Goal: Task Accomplishment & Management: Use online tool/utility

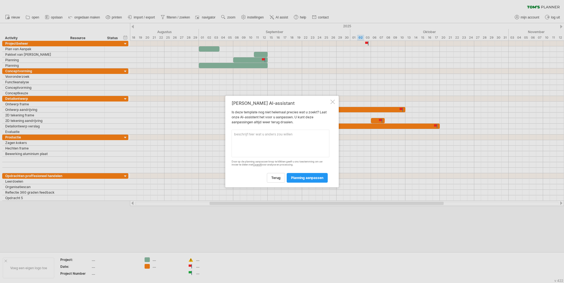
click at [333, 102] on div at bounding box center [333, 101] width 4 height 4
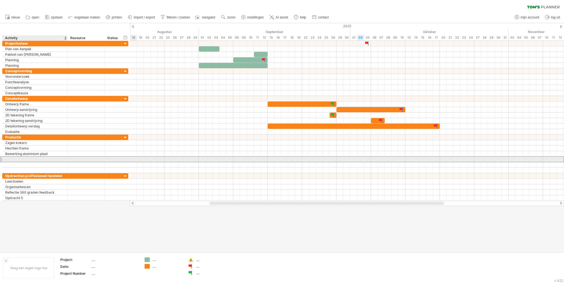
click at [46, 157] on div at bounding box center [35, 158] width 60 height 5
click at [46, 157] on input "text" at bounding box center [35, 158] width 60 height 5
click at [71, 156] on div at bounding box center [86, 158] width 31 height 5
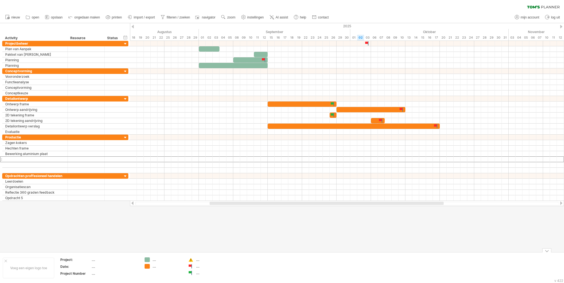
click at [198, 265] on div "...." at bounding box center [211, 266] width 30 height 5
click at [198, 265] on input "text" at bounding box center [209, 266] width 27 height 5
type input "**********"
click at [201, 273] on td ".... Deadline & nog niet voltooid" at bounding box center [207, 267] width 44 height 21
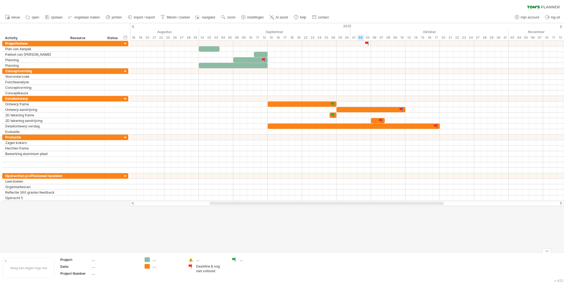
click at [239, 258] on div "...." at bounding box center [251, 259] width 38 height 5
click at [246, 258] on div "...." at bounding box center [255, 259] width 30 height 5
type input "**********"
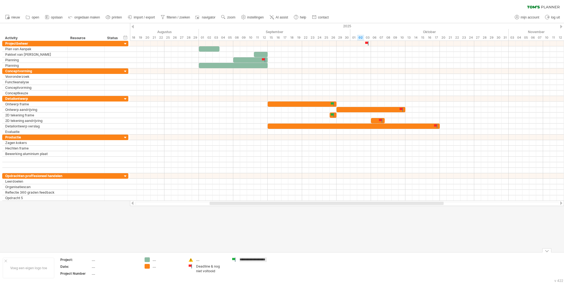
click at [271, 253] on div "**********" at bounding box center [282, 267] width 564 height 31
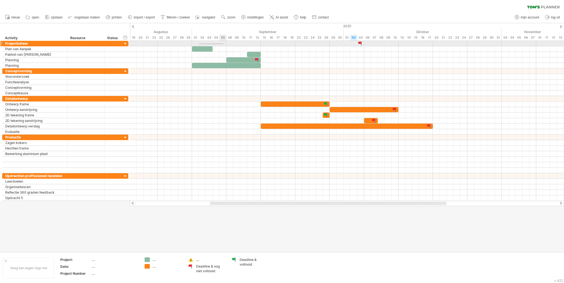
drag, startPoint x: 199, startPoint y: 44, endPoint x: 233, endPoint y: 43, distance: 33.3
click at [233, 43] on div at bounding box center [347, 44] width 434 height 6
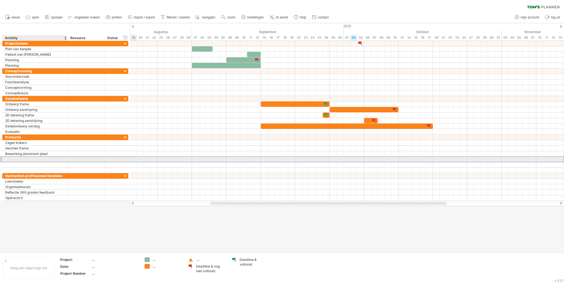
click at [50, 160] on div at bounding box center [35, 158] width 60 height 5
click at [0, 0] on input "text" at bounding box center [0, 0] width 0 height 0
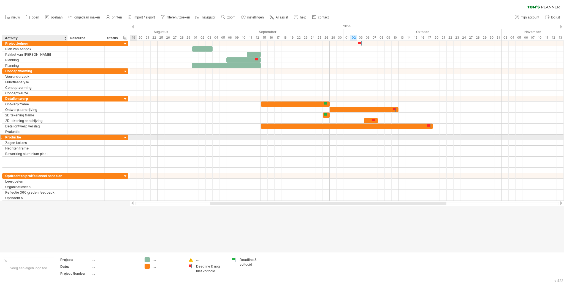
click at [42, 137] on div "Productie" at bounding box center [35, 136] width 60 height 5
click at [42, 137] on input "*********" at bounding box center [35, 136] width 60 height 5
type input "**********"
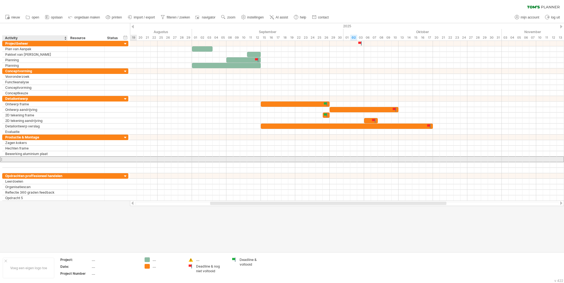
click at [39, 159] on div at bounding box center [35, 158] width 60 height 5
click at [0, 0] on input "text" at bounding box center [0, 0] width 0 height 0
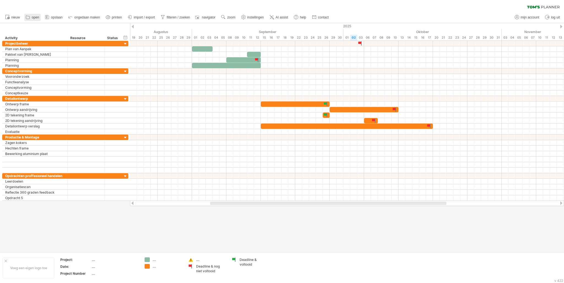
click at [34, 17] on span "open" at bounding box center [35, 17] width 7 height 4
type input "*****"
type input "**********"
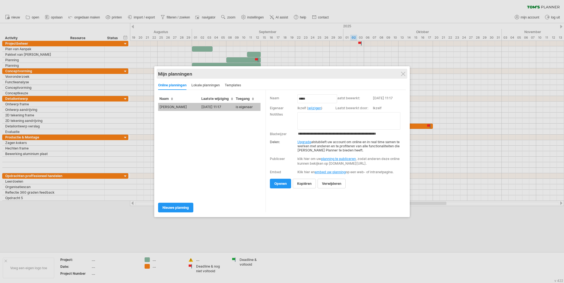
click at [406, 73] on div "Mijn planningen online delen/samenwerken" at bounding box center [282, 74] width 248 height 10
click at [404, 73] on div at bounding box center [403, 74] width 4 height 4
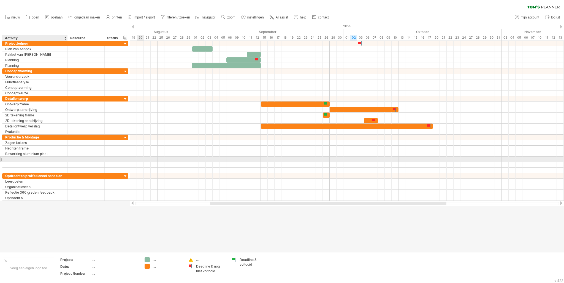
click at [42, 157] on div at bounding box center [35, 158] width 60 height 5
click at [42, 157] on input "text" at bounding box center [35, 158] width 60 height 5
type input "*"
type input "**********"
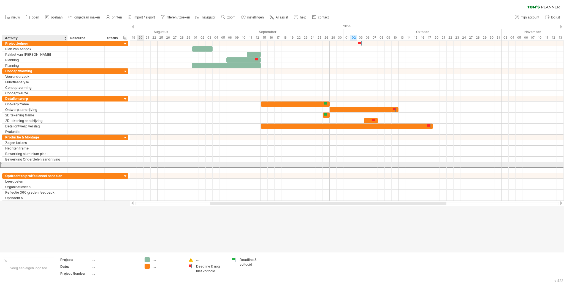
click at [28, 164] on div at bounding box center [35, 164] width 60 height 5
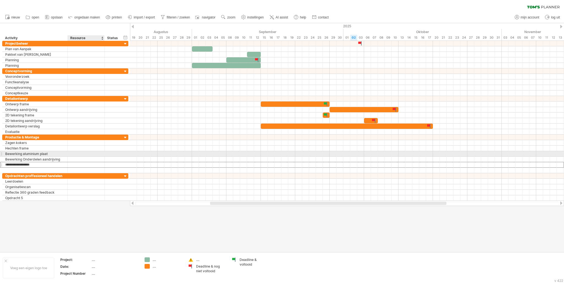
type input "**********"
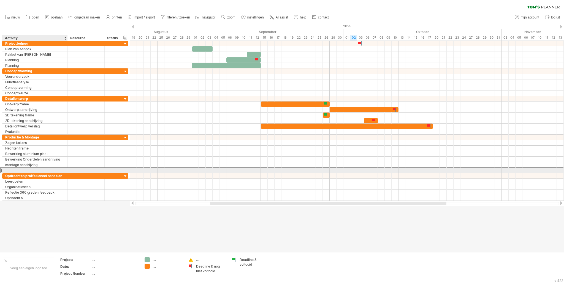
click at [48, 169] on div at bounding box center [35, 170] width 60 height 5
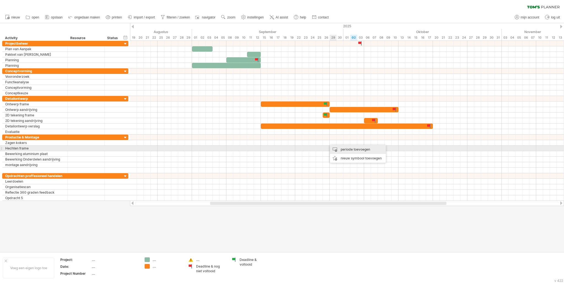
click at [338, 148] on div "periode toevoegen" at bounding box center [358, 149] width 56 height 9
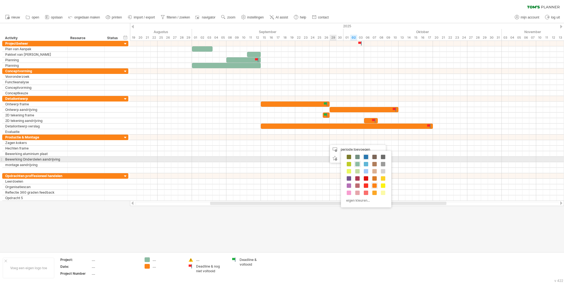
click at [366, 158] on span at bounding box center [366, 157] width 4 height 4
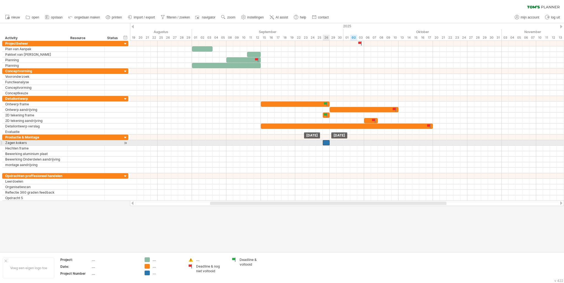
drag, startPoint x: 329, startPoint y: 142, endPoint x: 326, endPoint y: 142, distance: 3.3
click at [326, 142] on div at bounding box center [326, 142] width 7 height 5
drag, startPoint x: 323, startPoint y: 141, endPoint x: 316, endPoint y: 140, distance: 6.7
click at [316, 140] on span at bounding box center [316, 142] width 2 height 5
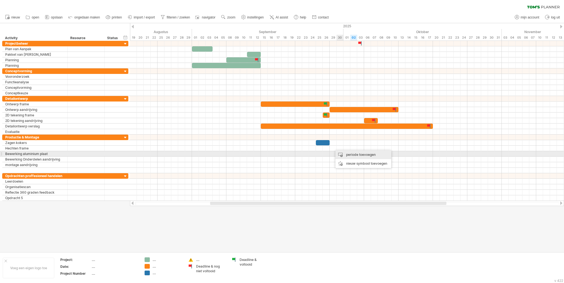
click at [342, 152] on div "periode toevoegen" at bounding box center [364, 154] width 56 height 9
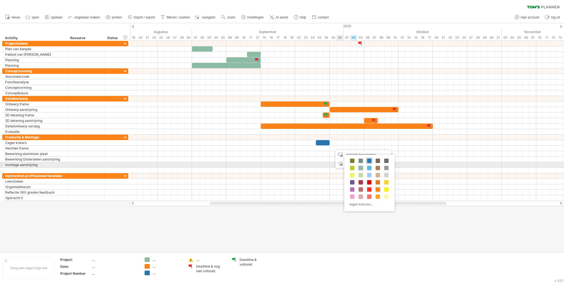
click at [370, 162] on span at bounding box center [369, 160] width 4 height 4
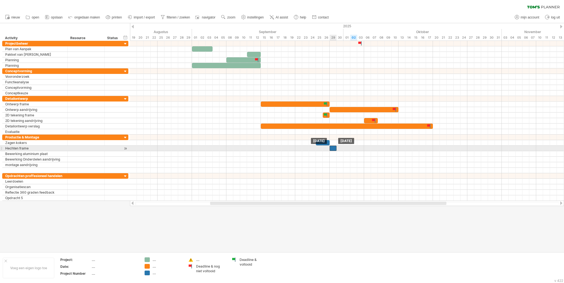
drag, startPoint x: 337, startPoint y: 146, endPoint x: 334, endPoint y: 146, distance: 3.6
click at [334, 146] on div at bounding box center [333, 147] width 7 height 5
drag, startPoint x: 337, startPoint y: 147, endPoint x: 349, endPoint y: 147, distance: 12.7
click at [349, 147] on span at bounding box center [350, 147] width 2 height 5
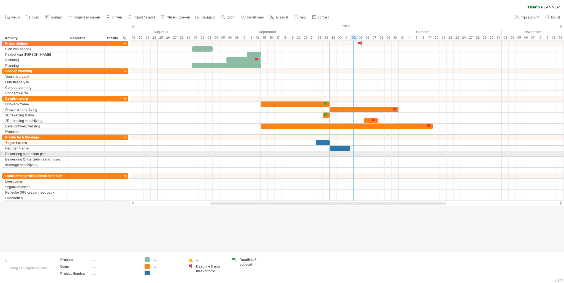
click at [357, 155] on div at bounding box center [347, 154] width 434 height 6
click at [356, 154] on div at bounding box center [347, 154] width 434 height 6
click at [354, 153] on div at bounding box center [347, 154] width 434 height 6
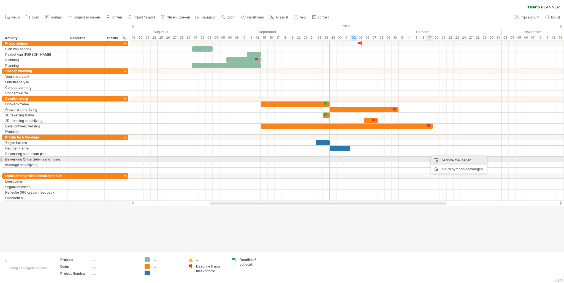
click at [436, 159] on div "periode toevoegen" at bounding box center [459, 160] width 56 height 9
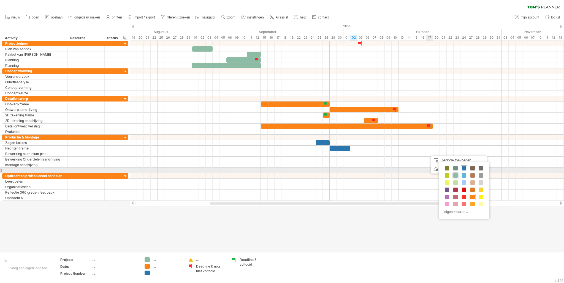
click at [463, 169] on span at bounding box center [464, 168] width 4 height 4
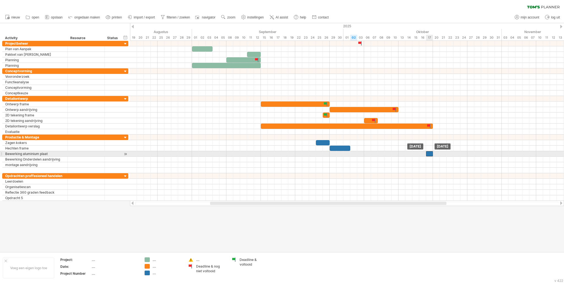
drag, startPoint x: 433, startPoint y: 153, endPoint x: 429, endPoint y: 152, distance: 3.9
click at [429, 152] on div at bounding box center [429, 153] width 7 height 5
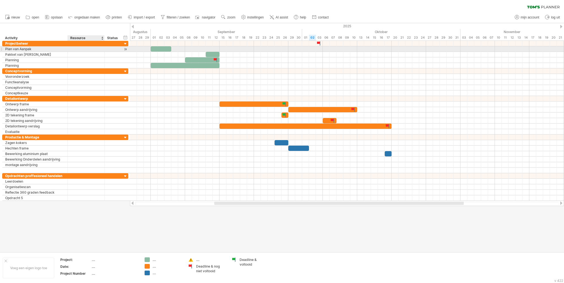
drag, startPoint x: 79, startPoint y: 51, endPoint x: 84, endPoint y: 50, distance: 4.5
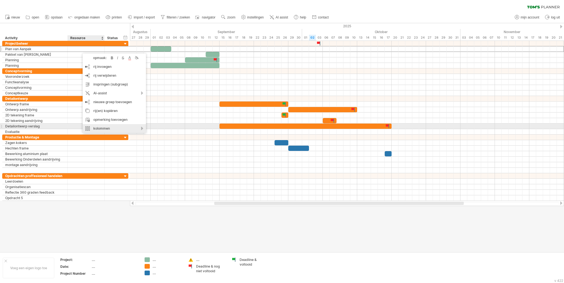
click at [96, 125] on div "kolommen" at bounding box center [114, 128] width 63 height 9
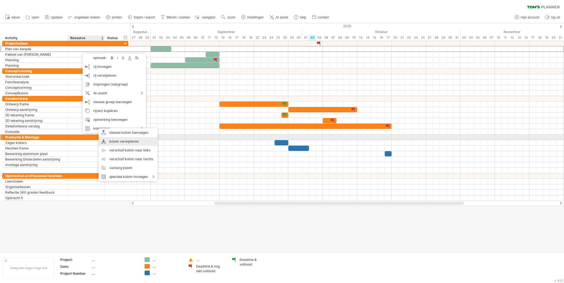
click at [117, 140] on div "kolom verwijderen" at bounding box center [128, 141] width 59 height 9
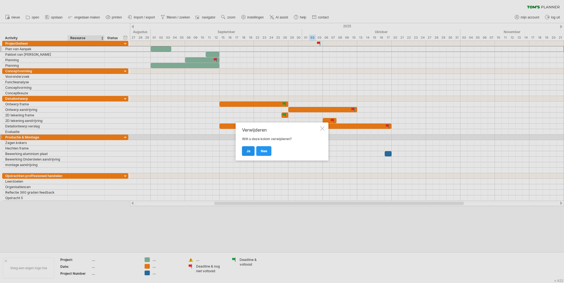
click at [252, 149] on link "ja" at bounding box center [248, 151] width 13 height 10
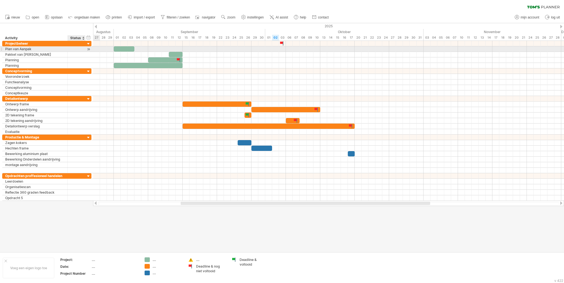
click at [83, 47] on div at bounding box center [84, 49] width 3 height 6
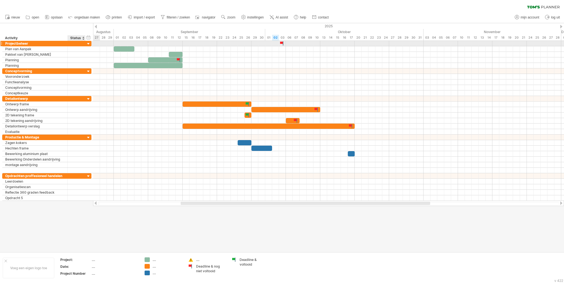
click at [84, 44] on div at bounding box center [84, 44] width 3 height 6
click at [88, 44] on div at bounding box center [88, 43] width 5 height 5
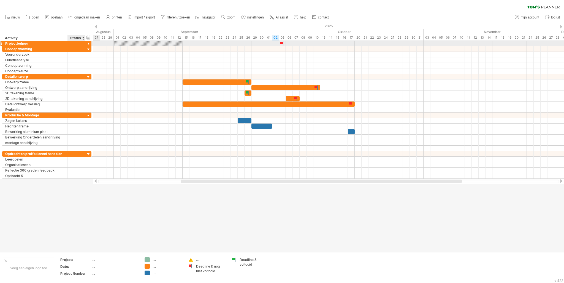
click at [88, 44] on div at bounding box center [88, 43] width 5 height 5
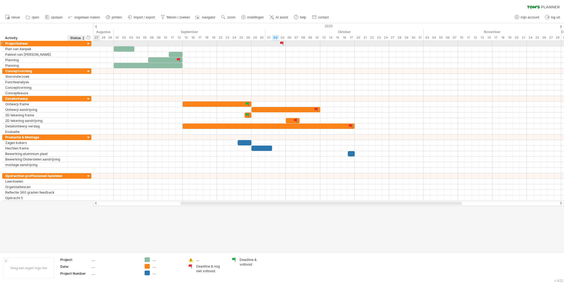
click at [88, 44] on div at bounding box center [88, 43] width 5 height 5
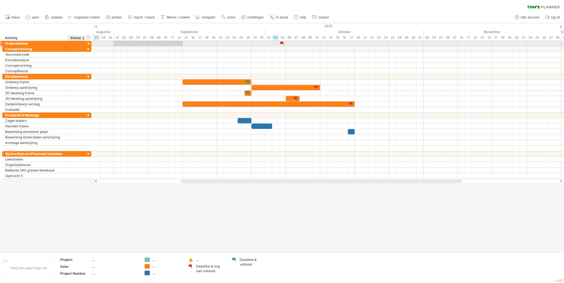
click at [88, 44] on div at bounding box center [88, 43] width 5 height 5
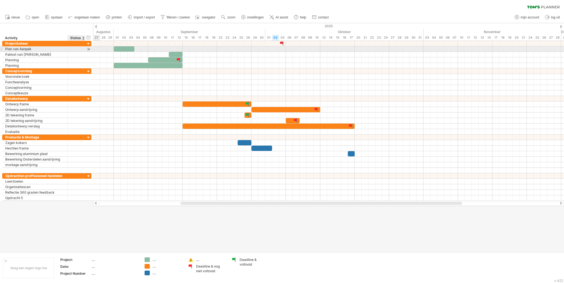
click at [86, 50] on div at bounding box center [88, 49] width 5 height 6
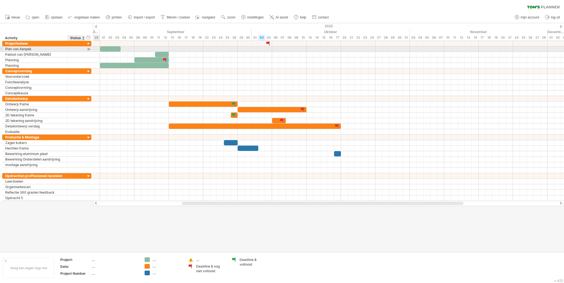
click at [87, 49] on div at bounding box center [88, 49] width 5 height 6
click at [88, 49] on div at bounding box center [88, 49] width 5 height 6
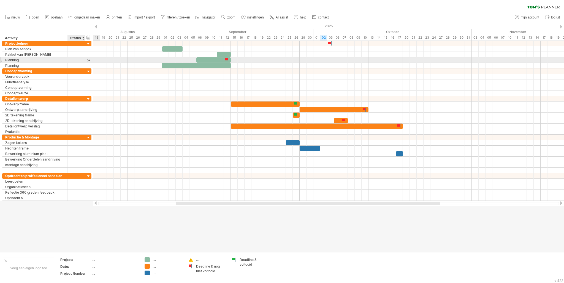
click at [88, 59] on div at bounding box center [88, 60] width 5 height 6
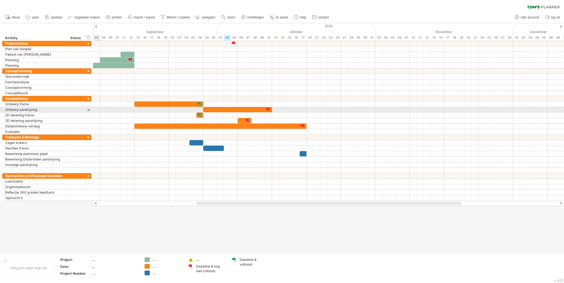
click at [88, 108] on div at bounding box center [88, 110] width 5 height 6
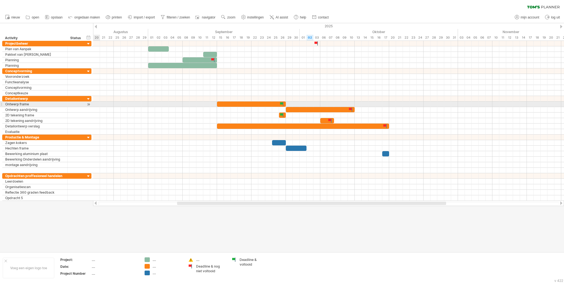
click at [90, 105] on div at bounding box center [88, 104] width 5 height 6
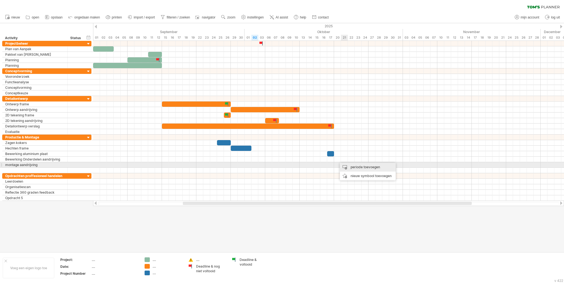
click at [345, 164] on div "periode toevoegen" at bounding box center [368, 167] width 56 height 9
click at [370, 170] on div at bounding box center [373, 173] width 6 height 6
drag, startPoint x: 339, startPoint y: 159, endPoint x: 336, endPoint y: 159, distance: 3.6
click at [336, 159] on div at bounding box center [337, 158] width 7 height 5
drag, startPoint x: 340, startPoint y: 158, endPoint x: 353, endPoint y: 157, distance: 13.0
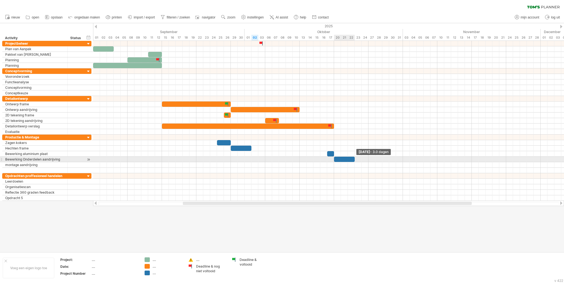
click at [353, 157] on div at bounding box center [344, 158] width 21 height 5
drag, startPoint x: 355, startPoint y: 157, endPoint x: 370, endPoint y: 157, distance: 15.4
click at [370, 157] on div "[DATE] - 5.0 dagen [DATE]" at bounding box center [328, 121] width 471 height 160
click at [381, 166] on div "periode toevoegen" at bounding box center [404, 169] width 56 height 9
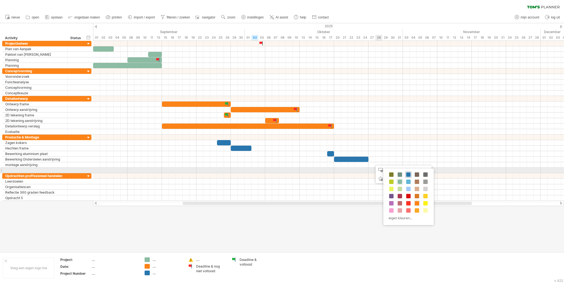
click at [409, 172] on div at bounding box center [409, 174] width 6 height 6
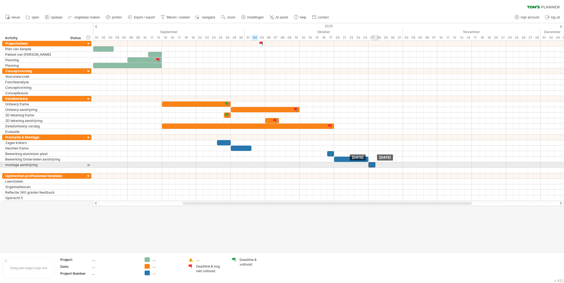
click at [374, 164] on div at bounding box center [372, 164] width 7 height 5
drag, startPoint x: 375, startPoint y: 164, endPoint x: 381, endPoint y: 164, distance: 6.6
click at [381, 164] on span at bounding box center [382, 164] width 2 height 5
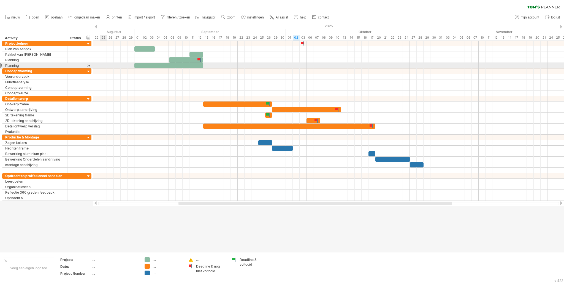
click at [40, 67] on div "Planning" at bounding box center [35, 65] width 60 height 5
click at [40, 67] on input "********" at bounding box center [35, 65] width 60 height 5
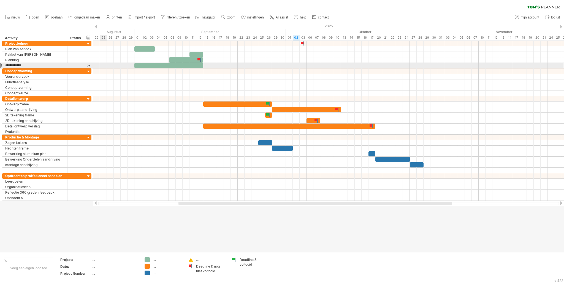
type input "**********"
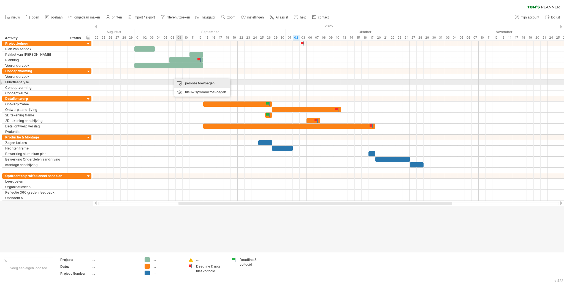
click at [185, 82] on div "periode toevoegen" at bounding box center [202, 83] width 56 height 9
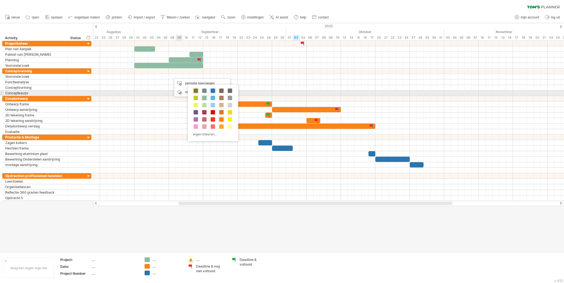
click at [195, 91] on span at bounding box center [196, 90] width 4 height 4
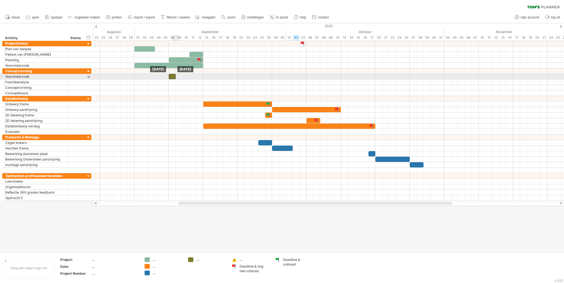
click at [175, 77] on div at bounding box center [172, 76] width 7 height 5
drag, startPoint x: 175, startPoint y: 77, endPoint x: 202, endPoint y: 76, distance: 26.2
click at [202, 76] on div at bounding box center [186, 76] width 34 height 5
click at [208, 82] on div at bounding box center [328, 82] width 471 height 6
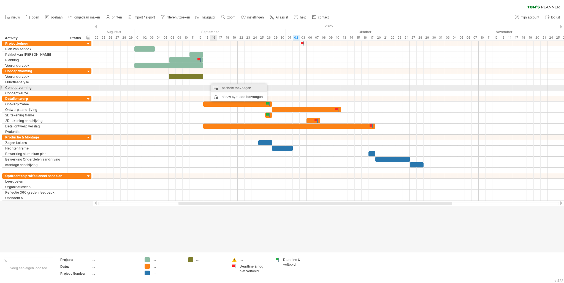
click at [219, 86] on div "periode toevoegen" at bounding box center [239, 87] width 56 height 9
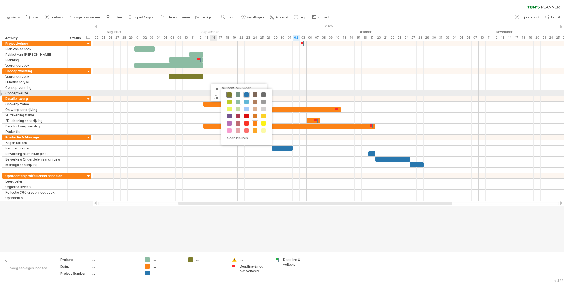
click at [229, 94] on span at bounding box center [229, 94] width 4 height 4
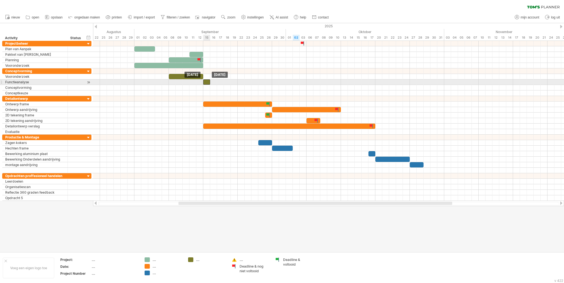
click at [208, 82] on div at bounding box center [206, 81] width 7 height 5
drag, startPoint x: 210, startPoint y: 82, endPoint x: 215, endPoint y: 83, distance: 5.9
click at [215, 83] on div at bounding box center [210, 81] width 14 height 5
drag, startPoint x: 216, startPoint y: 83, endPoint x: 209, endPoint y: 83, distance: 6.9
click at [209, 83] on span at bounding box center [210, 81] width 2 height 5
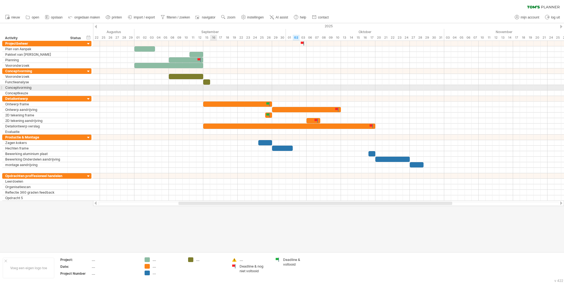
click at [214, 87] on div at bounding box center [328, 88] width 471 height 6
click at [225, 90] on div "periode toevoegen" at bounding box center [245, 94] width 56 height 9
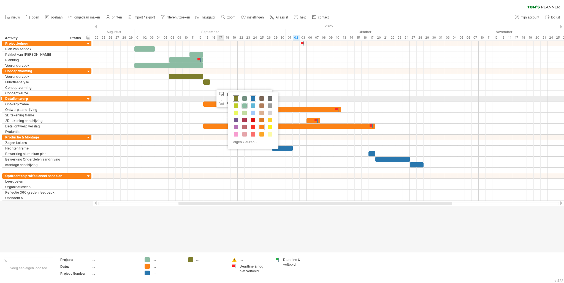
click at [236, 96] on span at bounding box center [236, 98] width 4 height 4
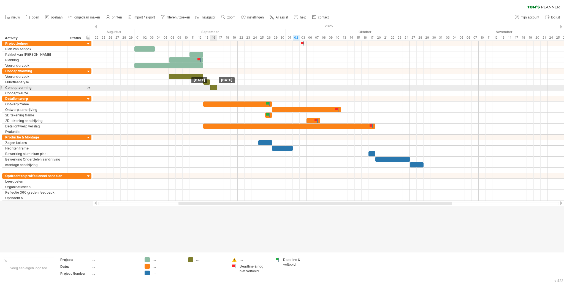
click at [216, 86] on div at bounding box center [213, 87] width 7 height 5
drag, startPoint x: 217, startPoint y: 86, endPoint x: 223, endPoint y: 87, distance: 5.3
click at [223, 87] on div at bounding box center [217, 87] width 14 height 5
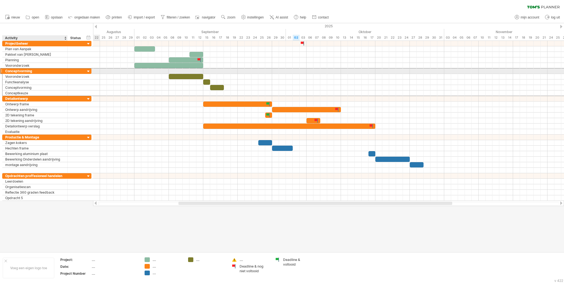
click at [42, 71] on div "Conceptvorming" at bounding box center [35, 70] width 60 height 5
click at [0, 0] on input "**********" at bounding box center [0, 0] width 0 height 0
click at [42, 71] on input "**********" at bounding box center [35, 70] width 60 height 5
type input "**********"
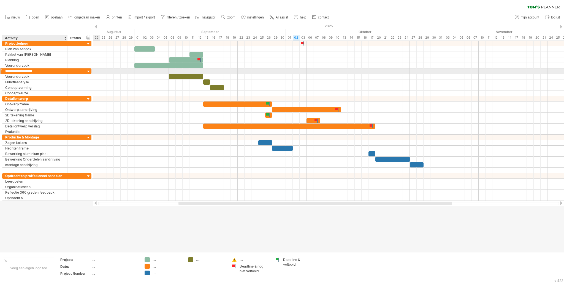
click at [5, 71] on input "**********" at bounding box center [35, 70] width 60 height 5
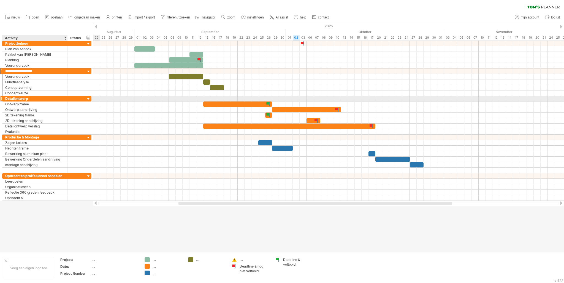
click at [33, 96] on div "Detailontwerp" at bounding box center [35, 98] width 60 height 5
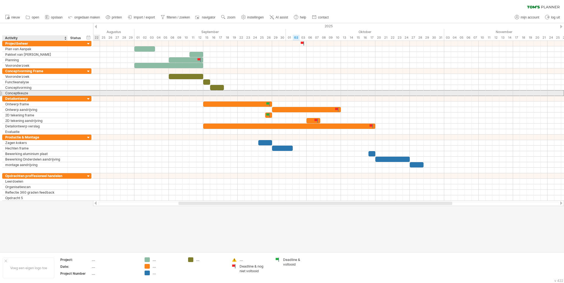
click at [34, 95] on div "**********" at bounding box center [46, 93] width 89 height 6
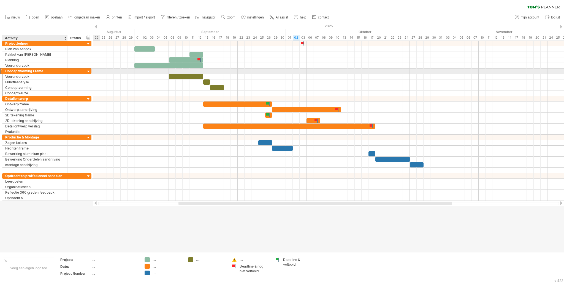
click at [43, 71] on div "Conceptvorming Frame" at bounding box center [35, 70] width 60 height 5
click at [2, 71] on div at bounding box center [1, 71] width 2 height 6
click at [13, 71] on div "Conceptvorming Frame" at bounding box center [35, 70] width 60 height 5
click at [13, 71] on input "**********" at bounding box center [35, 70] width 60 height 5
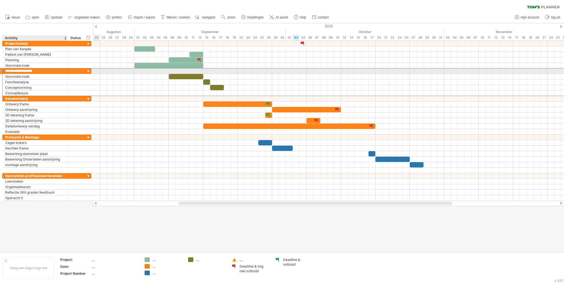
click at [13, 71] on input "**********" at bounding box center [35, 70] width 60 height 5
click at [44, 70] on input "**********" at bounding box center [35, 70] width 60 height 5
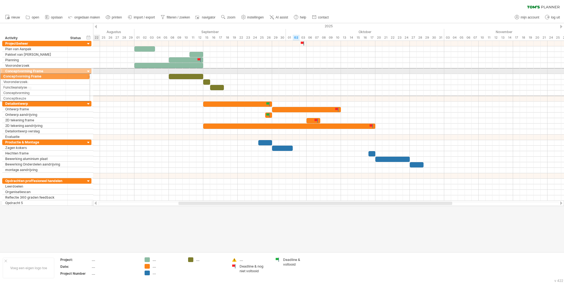
drag, startPoint x: 3, startPoint y: 71, endPoint x: 2, endPoint y: 75, distance: 4.2
click at [2, 75] on div "**********" at bounding box center [46, 82] width 89 height 28
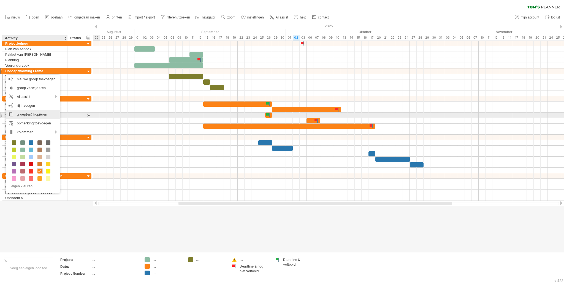
click at [33, 114] on div "groep(en) kopiëren" at bounding box center [33, 114] width 54 height 9
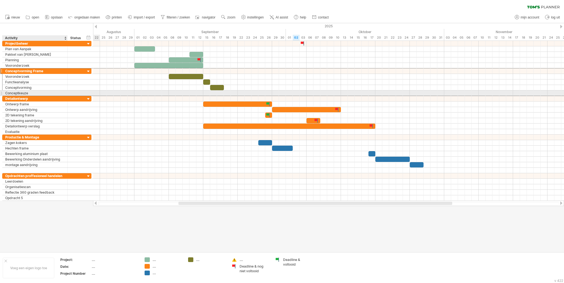
click at [13, 94] on div "Conceptkeuze" at bounding box center [35, 92] width 60 height 5
paste input "********"
type input "**********"
click at [37, 98] on div "Detailontwerp" at bounding box center [35, 98] width 60 height 5
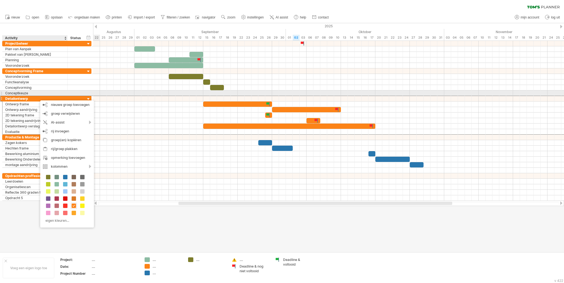
click at [33, 93] on div "Conceptkeuze" at bounding box center [35, 92] width 60 height 5
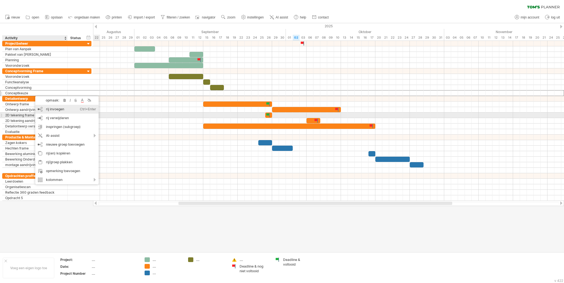
click at [55, 112] on div "rij invoegen Ctrl+Enter Cmd+Enter" at bounding box center [66, 109] width 63 height 9
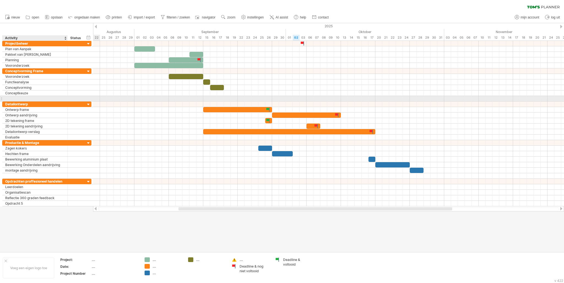
click at [34, 98] on input "text" at bounding box center [35, 98] width 60 height 5
drag, startPoint x: 34, startPoint y: 98, endPoint x: 33, endPoint y: 103, distance: 5.5
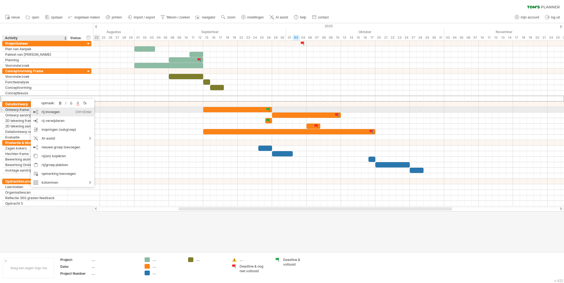
click at [46, 109] on div "rij invoegen Ctrl+Enter Cmd+Enter" at bounding box center [62, 111] width 63 height 9
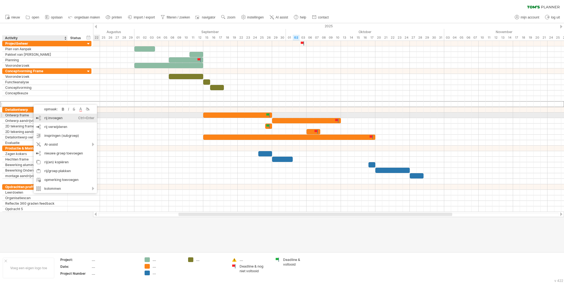
click at [42, 115] on div "rij invoegen Ctrl+Enter Cmd+Enter" at bounding box center [65, 118] width 63 height 9
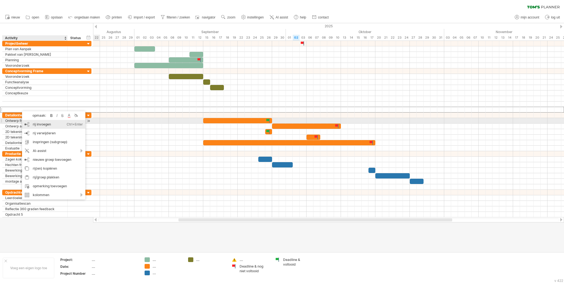
click at [39, 121] on div "rij invoegen Ctrl+Enter Cmd+Enter" at bounding box center [53, 124] width 63 height 9
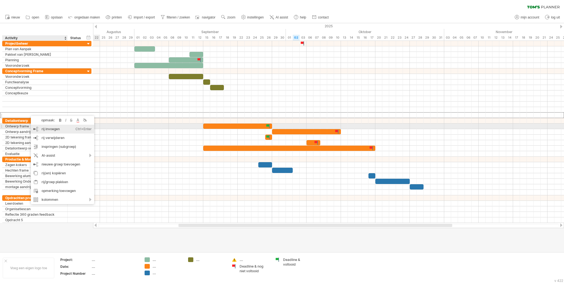
click at [40, 126] on div "rij invoegen Ctrl+Enter Cmd+Enter" at bounding box center [62, 129] width 63 height 9
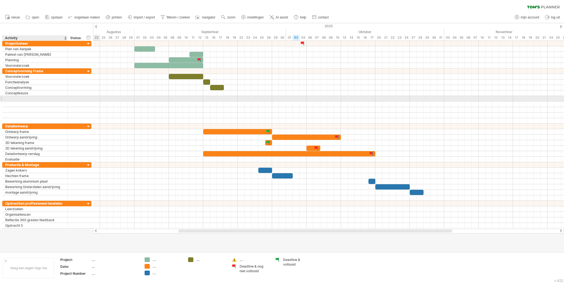
click at [10, 99] on div at bounding box center [35, 98] width 60 height 5
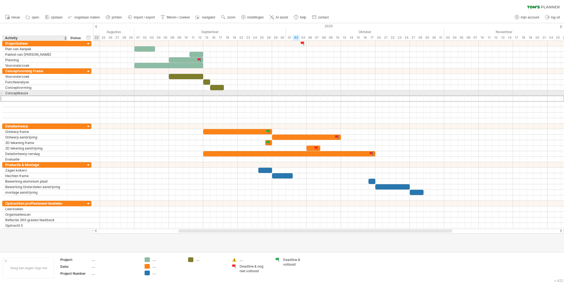
paste input "********"
type input "*"
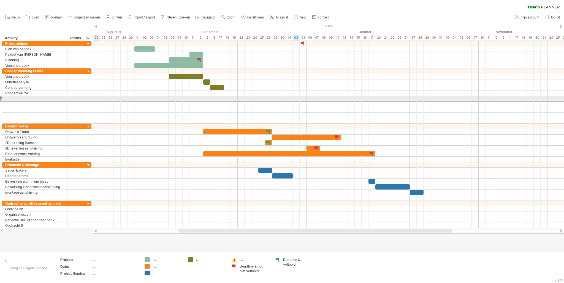
click at [1, 97] on div at bounding box center [1, 99] width 2 height 6
click at [5, 97] on div at bounding box center [34, 98] width 65 height 5
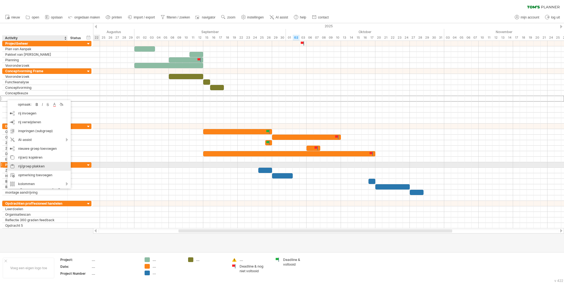
click at [37, 162] on div "rij/groep plakken" at bounding box center [38, 166] width 63 height 9
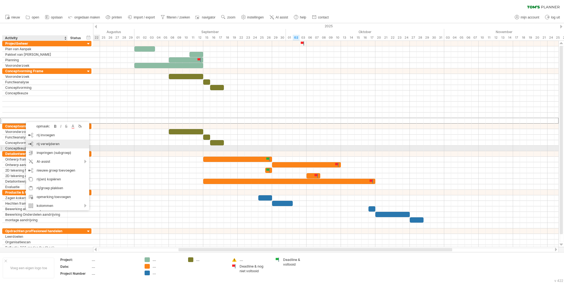
click at [43, 145] on span "rij verwijderen" at bounding box center [48, 144] width 23 height 4
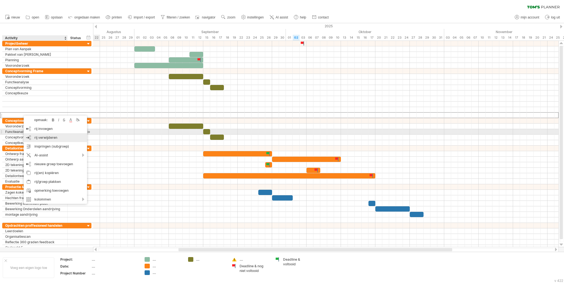
click at [33, 134] on div "rij verwijderen geselecteerde rijen verwijderen" at bounding box center [55, 137] width 63 height 9
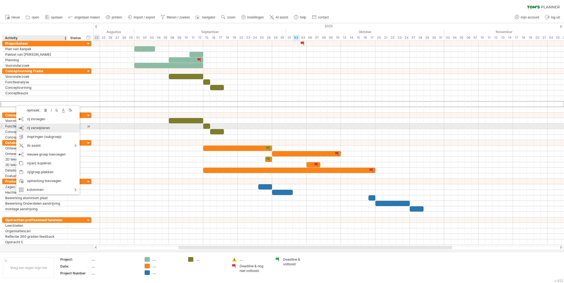
click at [32, 128] on span "rij verwijderen" at bounding box center [38, 128] width 23 height 4
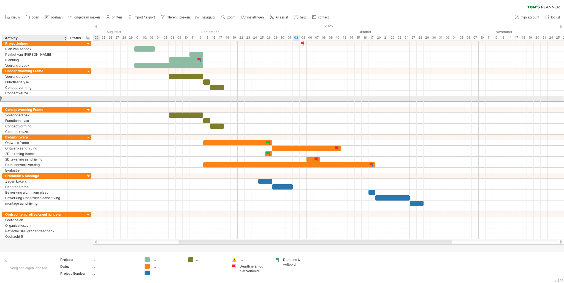
click at [7, 96] on div at bounding box center [35, 98] width 60 height 5
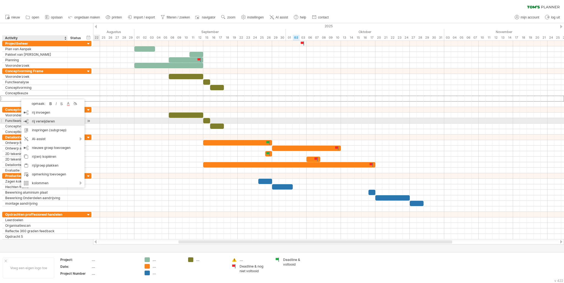
click at [36, 121] on span "rij verwijderen" at bounding box center [43, 121] width 23 height 4
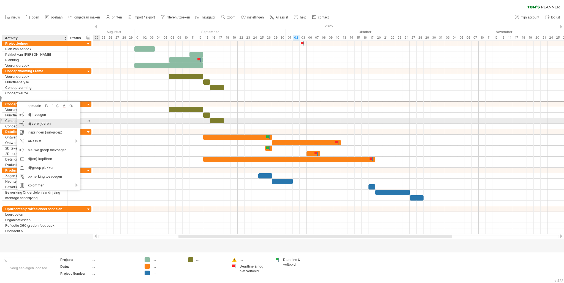
click at [36, 121] on div "rij verwijderen geselecteerde rijen verwijderen" at bounding box center [48, 123] width 63 height 9
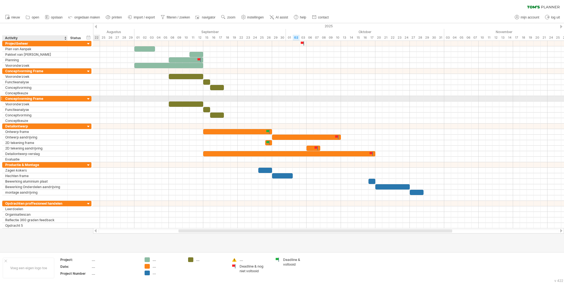
click at [41, 97] on div "Conceptvorming Frame" at bounding box center [35, 98] width 60 height 5
click at [41, 97] on input "**********" at bounding box center [35, 98] width 60 height 5
type input "**********"
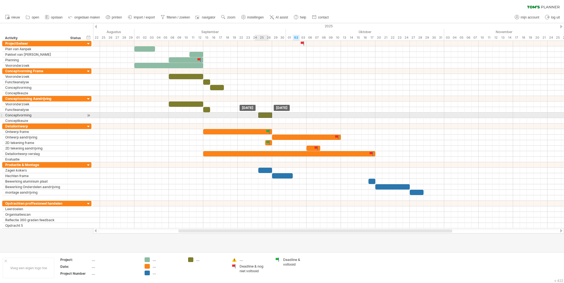
drag, startPoint x: 219, startPoint y: 116, endPoint x: 266, endPoint y: 113, distance: 46.6
click at [266, 113] on div at bounding box center [265, 114] width 14 height 5
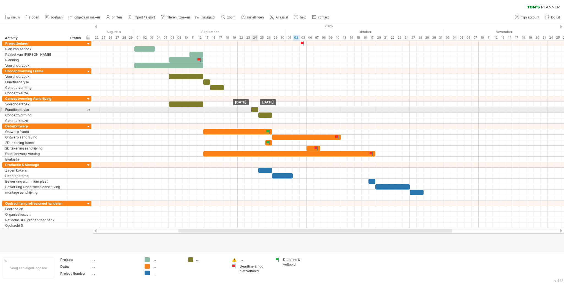
drag, startPoint x: 208, startPoint y: 109, endPoint x: 256, endPoint y: 110, distance: 48.0
click at [256, 110] on div at bounding box center [255, 109] width 7 height 5
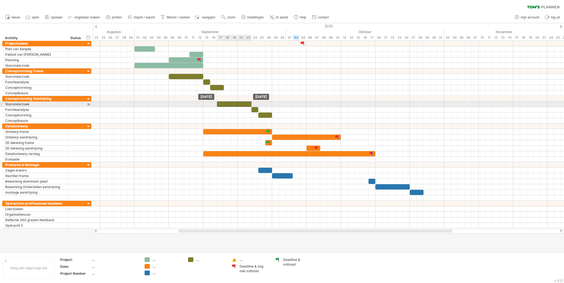
drag, startPoint x: 192, startPoint y: 105, endPoint x: 239, endPoint y: 105, distance: 47.7
click at [239, 105] on div at bounding box center [234, 103] width 34 height 5
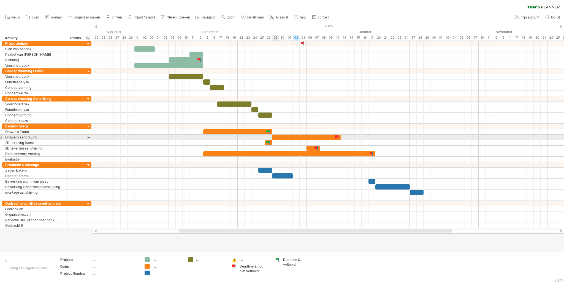
click at [275, 135] on div at bounding box center [306, 136] width 69 height 5
drag, startPoint x: 273, startPoint y: 135, endPoint x: 287, endPoint y: 136, distance: 14.6
click at [287, 136] on div at bounding box center [313, 136] width 55 height 5
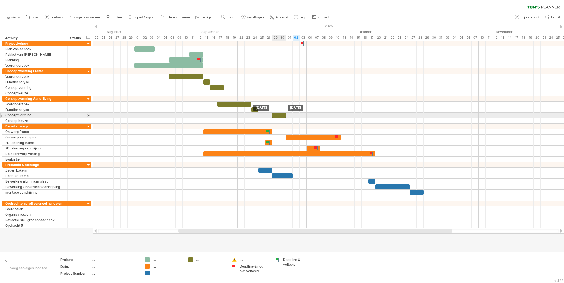
drag, startPoint x: 269, startPoint y: 115, endPoint x: 282, endPoint y: 115, distance: 13.5
click at [282, 115] on div at bounding box center [279, 114] width 14 height 5
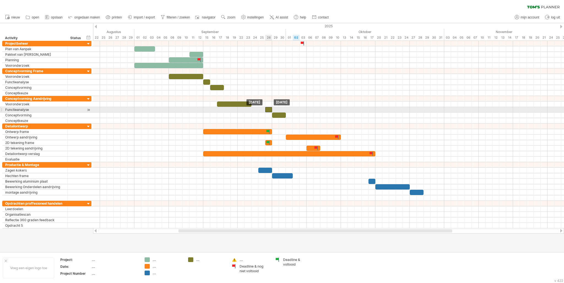
drag, startPoint x: 255, startPoint y: 108, endPoint x: 268, endPoint y: 108, distance: 12.4
click at [268, 108] on div at bounding box center [268, 109] width 7 height 5
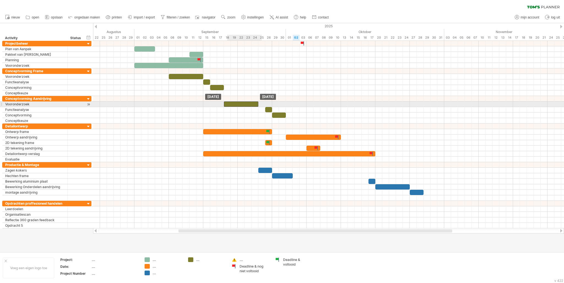
drag, startPoint x: 247, startPoint y: 104, endPoint x: 255, endPoint y: 105, distance: 8.3
click at [255, 105] on div at bounding box center [241, 103] width 34 height 5
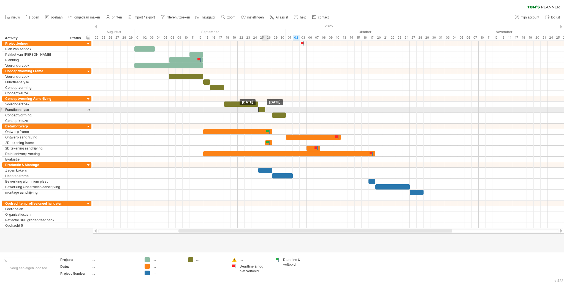
drag, startPoint x: 268, startPoint y: 109, endPoint x: 262, endPoint y: 109, distance: 5.5
click at [262, 109] on div at bounding box center [261, 109] width 7 height 5
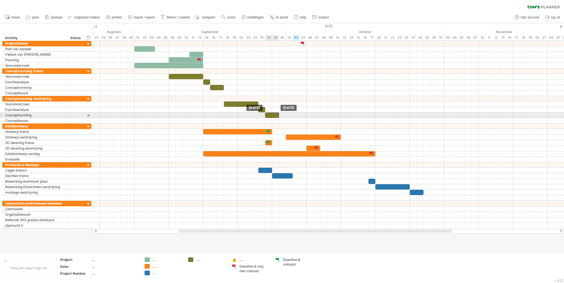
drag, startPoint x: 275, startPoint y: 114, endPoint x: 269, endPoint y: 114, distance: 6.1
click at [269, 114] on div at bounding box center [272, 114] width 14 height 5
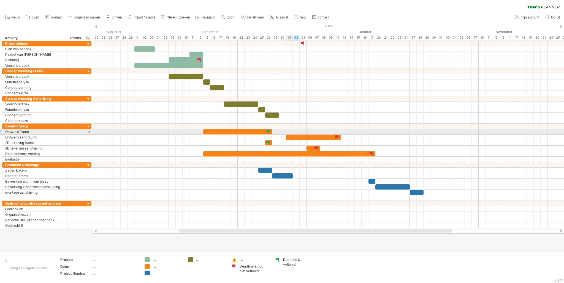
click at [289, 135] on div at bounding box center [313, 136] width 55 height 5
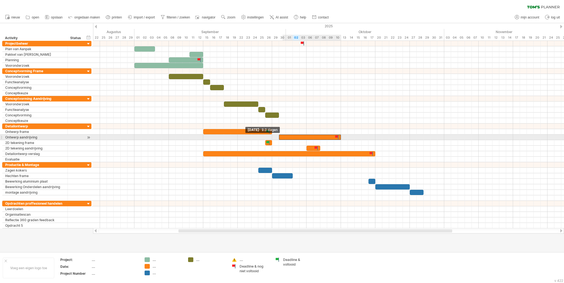
drag, startPoint x: 286, startPoint y: 136, endPoint x: 281, endPoint y: 137, distance: 5.3
click at [281, 137] on div at bounding box center [310, 136] width 62 height 5
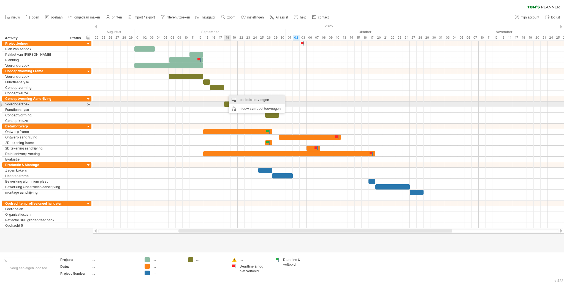
click at [244, 103] on div "periode toevoegen" at bounding box center [257, 99] width 56 height 9
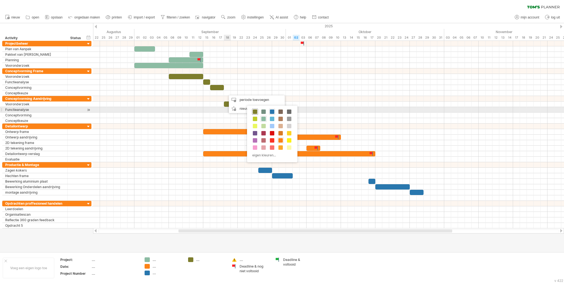
click at [252, 111] on div at bounding box center [255, 112] width 6 height 6
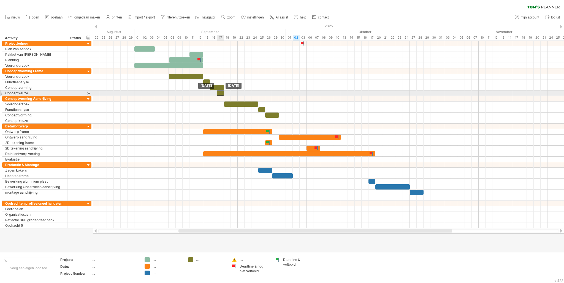
drag, startPoint x: 230, startPoint y: 93, endPoint x: 220, endPoint y: 93, distance: 10.2
click at [220, 93] on div at bounding box center [220, 92] width 7 height 5
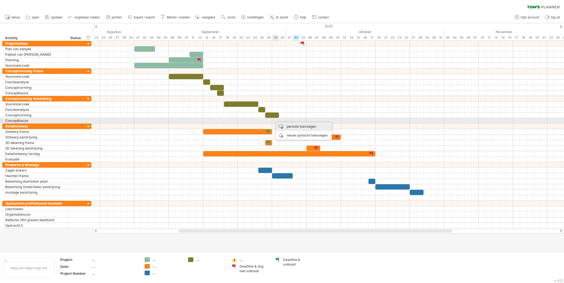
click at [277, 123] on div "periode toevoegen" at bounding box center [304, 126] width 56 height 9
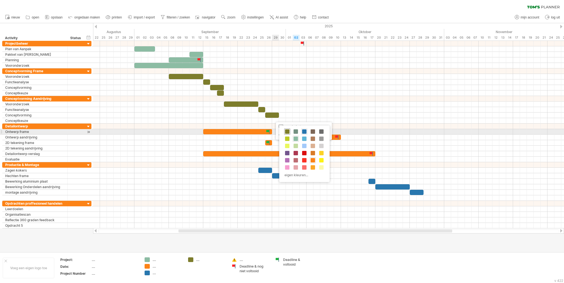
click at [287, 131] on span at bounding box center [287, 131] width 4 height 4
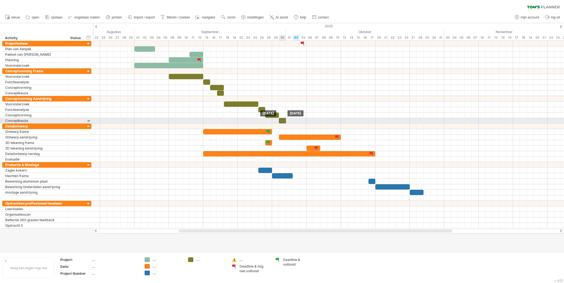
drag, startPoint x: 274, startPoint y: 121, endPoint x: 282, endPoint y: 121, distance: 8.0
click at [282, 121] on div at bounding box center [282, 120] width 7 height 5
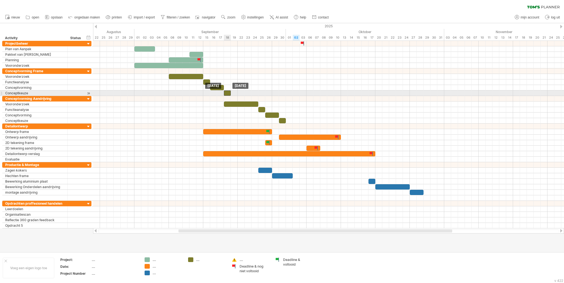
drag, startPoint x: 221, startPoint y: 93, endPoint x: 227, endPoint y: 95, distance: 6.4
click at [227, 95] on div "[DATE] [DATE]" at bounding box center [328, 134] width 471 height 187
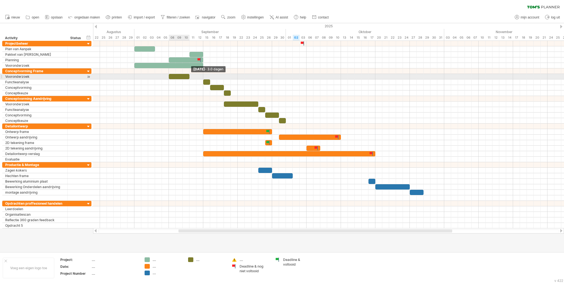
drag, startPoint x: 202, startPoint y: 75, endPoint x: 189, endPoint y: 76, distance: 13.8
click at [189, 76] on span at bounding box center [189, 76] width 2 height 5
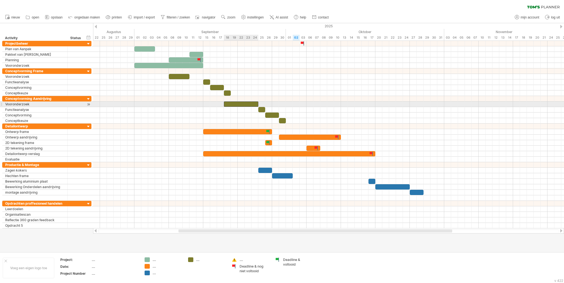
click at [244, 102] on div at bounding box center [241, 103] width 34 height 5
click at [256, 102] on div at bounding box center [241, 103] width 34 height 5
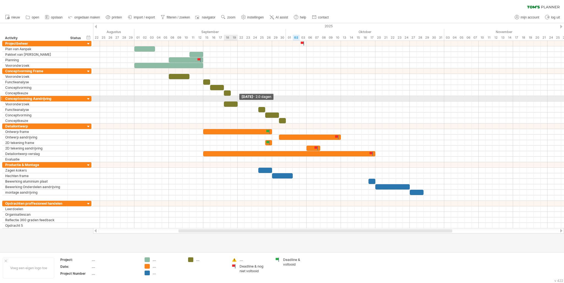
drag, startPoint x: 258, startPoint y: 102, endPoint x: 237, endPoint y: 101, distance: 20.1
click at [237, 101] on span at bounding box center [238, 103] width 2 height 5
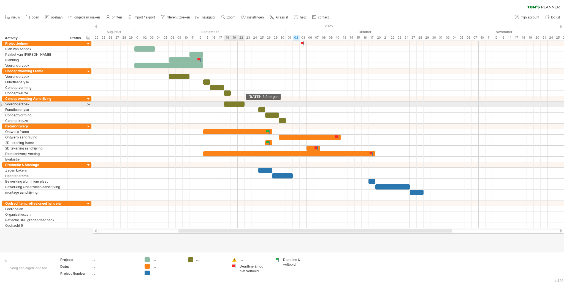
drag, startPoint x: 237, startPoint y: 103, endPoint x: 242, endPoint y: 104, distance: 5.8
click at [242, 104] on div at bounding box center [234, 103] width 21 height 5
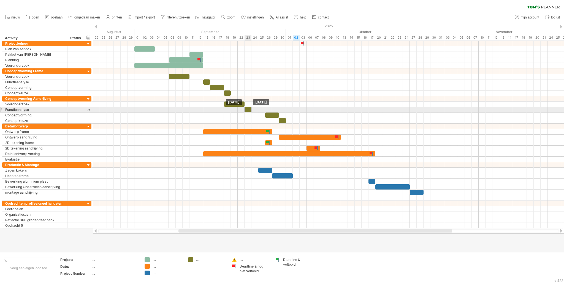
drag, startPoint x: 263, startPoint y: 108, endPoint x: 248, endPoint y: 109, distance: 15.2
click at [248, 109] on div at bounding box center [248, 109] width 7 height 5
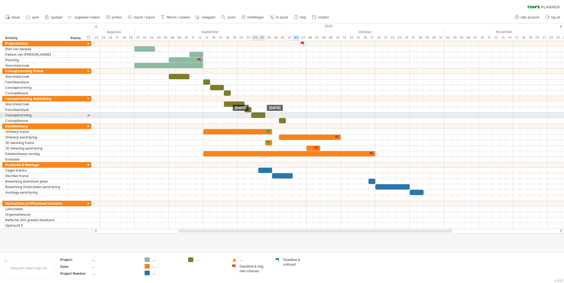
drag, startPoint x: 272, startPoint y: 115, endPoint x: 258, endPoint y: 116, distance: 14.3
click at [258, 116] on div at bounding box center [259, 114] width 14 height 5
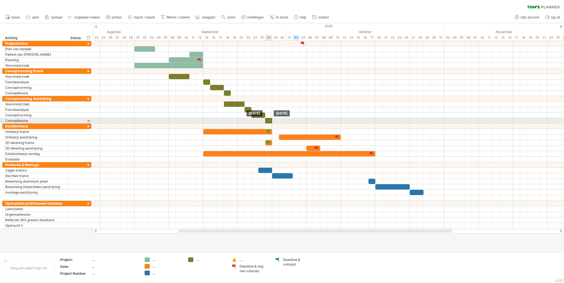
drag, startPoint x: 281, startPoint y: 121, endPoint x: 268, endPoint y: 121, distance: 13.3
click at [268, 121] on div at bounding box center [268, 120] width 7 height 5
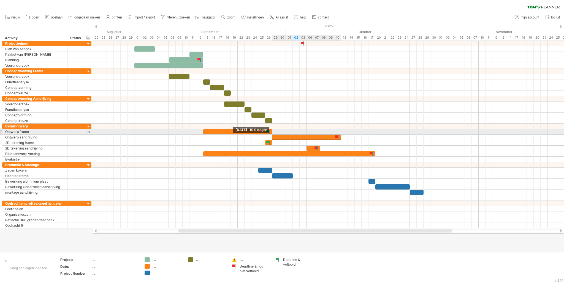
drag, startPoint x: 280, startPoint y: 134, endPoint x: 271, endPoint y: 133, distance: 8.3
click at [203, 133] on div at bounding box center [203, 142] width 0 height 39
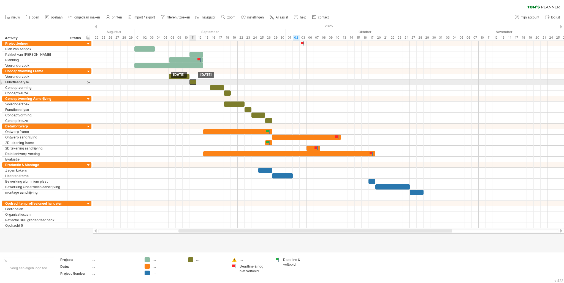
drag, startPoint x: 205, startPoint y: 82, endPoint x: 193, endPoint y: 82, distance: 12.4
click at [193, 82] on div at bounding box center [193, 81] width 7 height 5
drag, startPoint x: 215, startPoint y: 86, endPoint x: 200, endPoint y: 86, distance: 14.3
click at [200, 86] on div at bounding box center [203, 87] width 14 height 5
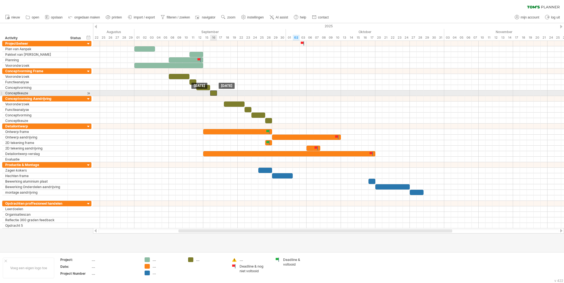
drag, startPoint x: 226, startPoint y: 92, endPoint x: 214, endPoint y: 92, distance: 12.4
click at [214, 92] on div at bounding box center [213, 92] width 7 height 5
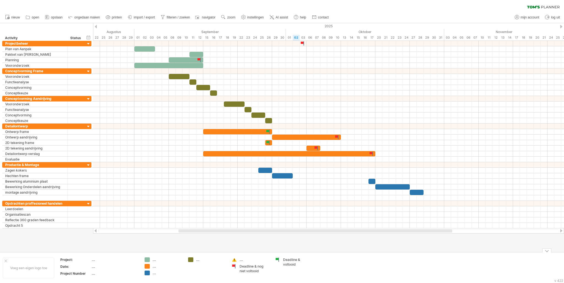
click at [251, 257] on div "...." at bounding box center [255, 259] width 30 height 5
click at [236, 260] on div at bounding box center [235, 259] width 6 height 5
click at [233, 259] on div "Probeert verbinding te maken met [DOMAIN_NAME] Opnieuw verbonden 0% wissen filt…" at bounding box center [282, 141] width 564 height 283
click at [240, 260] on div at bounding box center [255, 259] width 30 height 5
drag, startPoint x: 240, startPoint y: 260, endPoint x: 236, endPoint y: 260, distance: 4.4
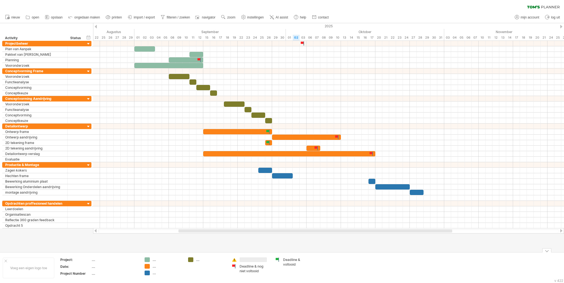
click at [238, 260] on div at bounding box center [251, 259] width 38 height 5
click at [236, 260] on div at bounding box center [235, 259] width 6 height 5
click at [250, 258] on div "symbool verwijderen geselecteerde items verwijderen" at bounding box center [266, 260] width 56 height 9
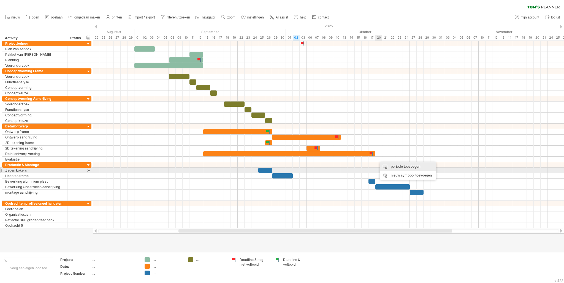
click at [391, 170] on div "periode toevoegen" at bounding box center [408, 166] width 56 height 9
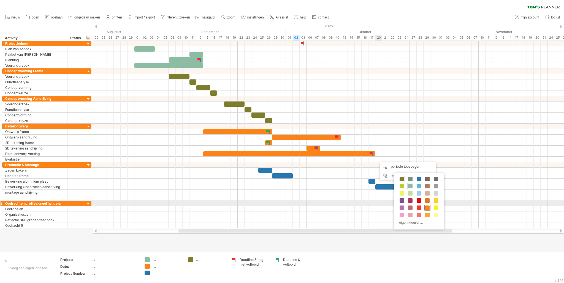
click at [426, 205] on span at bounding box center [427, 207] width 4 height 4
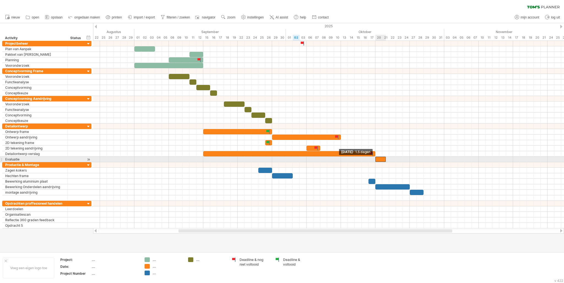
drag, startPoint x: 379, startPoint y: 159, endPoint x: 376, endPoint y: 159, distance: 3.0
click at [376, 159] on span at bounding box center [375, 158] width 2 height 5
drag, startPoint x: 385, startPoint y: 159, endPoint x: 409, endPoint y: 163, distance: 24.5
click at [409, 163] on div "[DATE] - 5.0 dagen [DATE] - 1.5 dagen" at bounding box center [328, 134] width 471 height 187
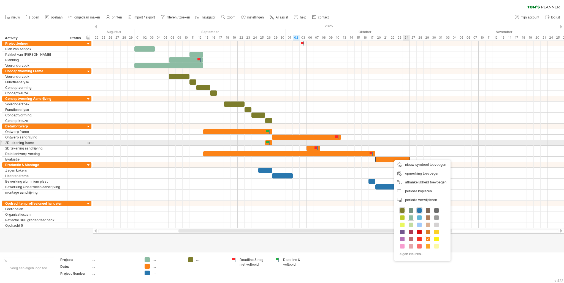
click at [403, 140] on div at bounding box center [328, 143] width 471 height 6
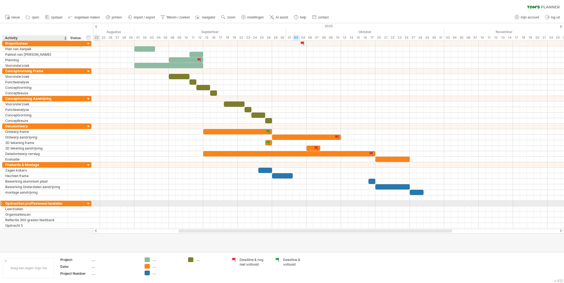
click at [65, 201] on div "**********" at bounding box center [34, 203] width 65 height 5
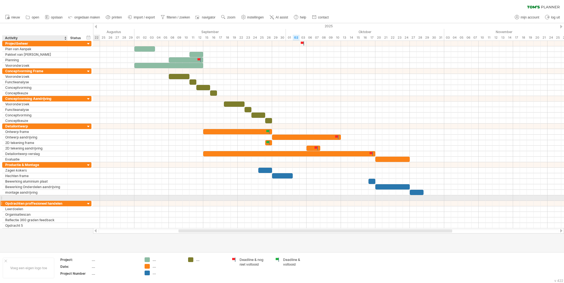
click at [64, 201] on div "Opdrachten proffesioneel handelen" at bounding box center [35, 203] width 60 height 5
click at [64, 201] on input "**********" at bounding box center [35, 203] width 60 height 5
type input "*"
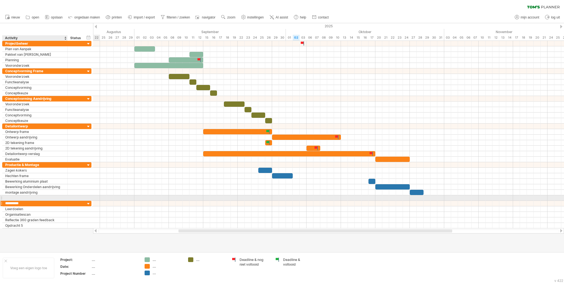
type input "**********"
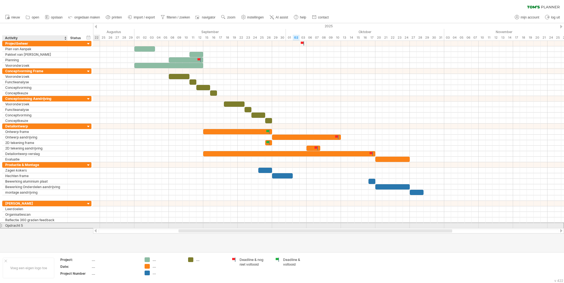
click at [33, 223] on div "Opdracht 5" at bounding box center [35, 225] width 60 height 5
click at [0, 0] on input "**********" at bounding box center [0, 0] width 0 height 0
click at [33, 223] on input "**********" at bounding box center [35, 225] width 60 height 5
click at [34, 226] on input "**********" at bounding box center [35, 225] width 60 height 5
type input "**********"
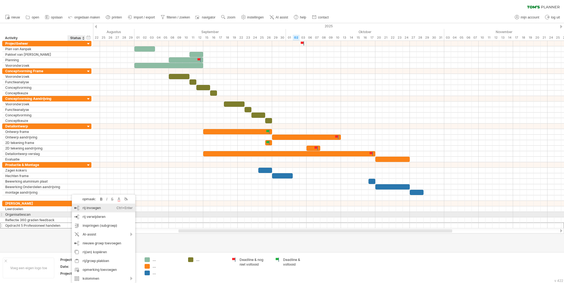
click at [89, 212] on div "rij invoegen Ctrl+Enter Cmd+Enter" at bounding box center [103, 207] width 63 height 9
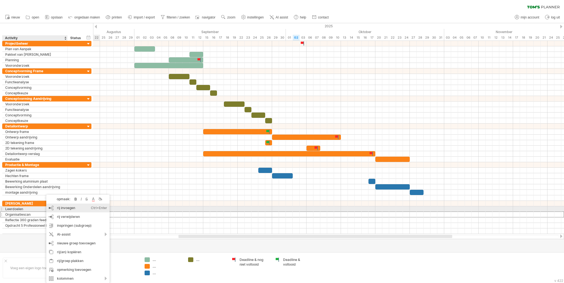
click at [57, 209] on div "rij invoegen Ctrl+Enter Cmd+Enter" at bounding box center [77, 207] width 63 height 9
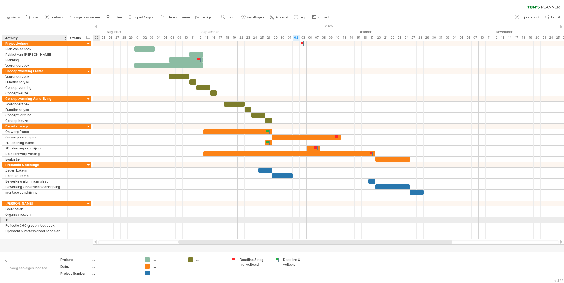
type input "*"
type input "**********"
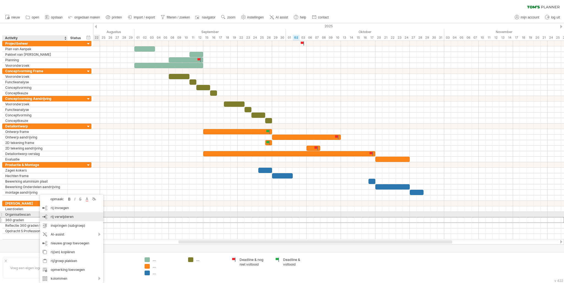
click at [52, 215] on span "rij verwijderen" at bounding box center [62, 216] width 23 height 4
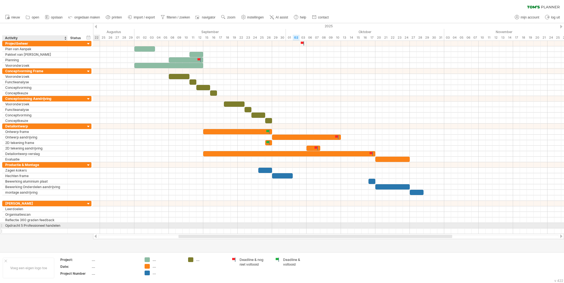
click at [41, 228] on div at bounding box center [35, 230] width 60 height 5
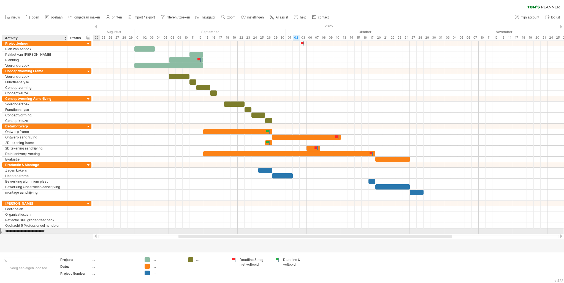
type input "**********"
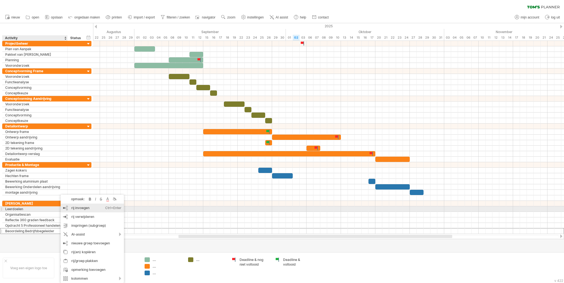
click at [74, 210] on div "rij invoegen Ctrl+Enter Cmd+Enter" at bounding box center [92, 207] width 63 height 9
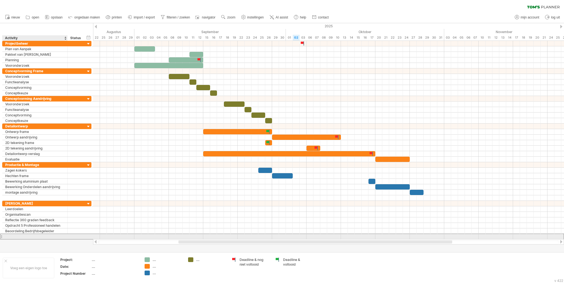
click at [42, 235] on input "text" at bounding box center [35, 236] width 60 height 5
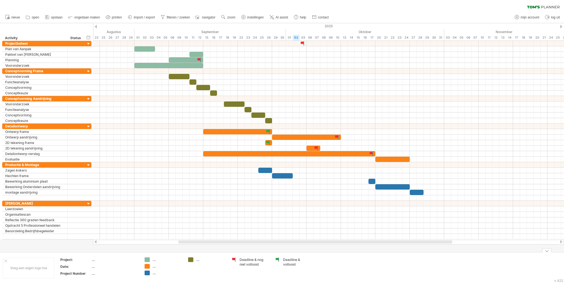
click at [157, 261] on div "...." at bounding box center [168, 259] width 30 height 5
type input "**********"
click at [160, 267] on div "...." at bounding box center [168, 266] width 30 height 5
type input "**********"
click at [154, 277] on td "Projectbeheer Detailontwerp ...." at bounding box center [164, 267] width 44 height 21
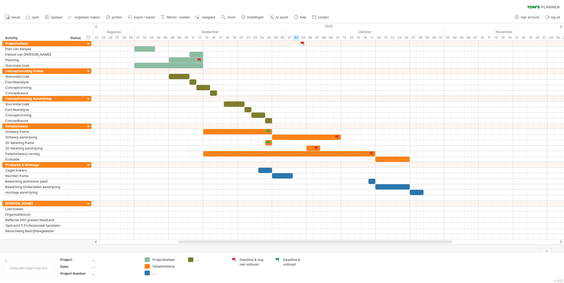
click at [155, 274] on div "...." at bounding box center [168, 272] width 30 height 5
type input "**********"
click at [200, 269] on div "...." at bounding box center [211, 270] width 30 height 5
type input "**********"
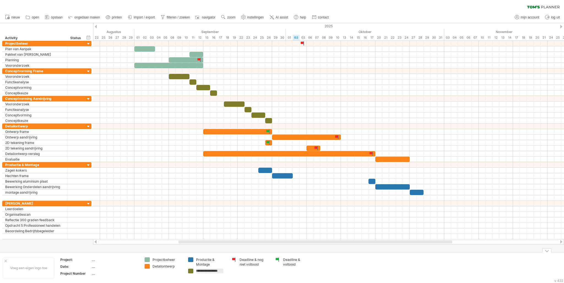
scroll to position [0, 3]
click at [94, 258] on div "...." at bounding box center [115, 259] width 46 height 5
type input "*"
type input "**********"
click at [104, 265] on div "...." at bounding box center [115, 266] width 46 height 5
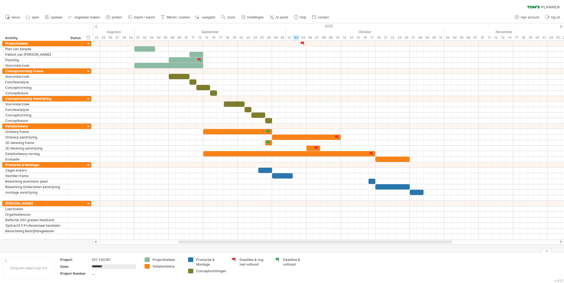
type input "*********"
click at [100, 274] on div "...." at bounding box center [115, 273] width 46 height 5
click at [114, 257] on div "101-130747" at bounding box center [115, 259] width 46 height 5
drag, startPoint x: 114, startPoint y: 257, endPoint x: 87, endPoint y: 261, distance: 26.9
click at [87, 261] on tr "**********" at bounding box center [99, 260] width 78 height 6
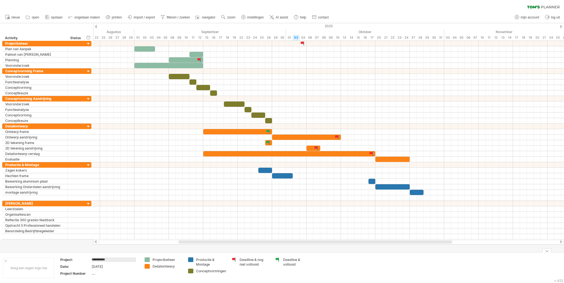
click at [95, 271] on div "...." at bounding box center [115, 273] width 46 height 5
type input "**********"
click at [105, 258] on div "101-130747" at bounding box center [115, 259] width 46 height 5
click at [105, 258] on input "**********" at bounding box center [114, 259] width 44 height 5
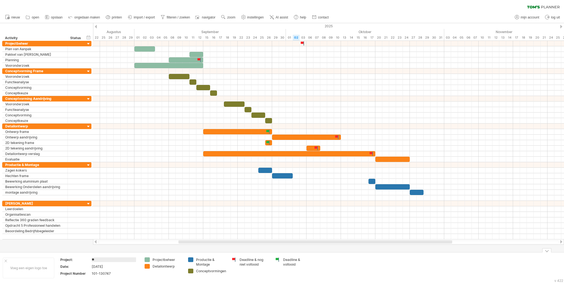
type input "*"
type input "*****"
click at [36, 260] on div "Voeg een eigen logo toe" at bounding box center [29, 267] width 52 height 21
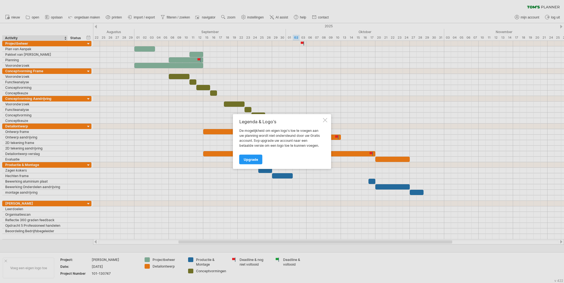
click at [322, 118] on div "Legenda & Logo's De mogelijkheid om eigen logo's toe te voegen aan uw planning …" at bounding box center [282, 141] width 98 height 55
click at [327, 120] on div at bounding box center [325, 120] width 4 height 4
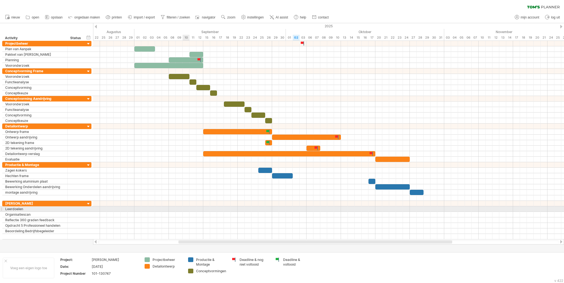
click at [186, 207] on div at bounding box center [328, 209] width 471 height 6
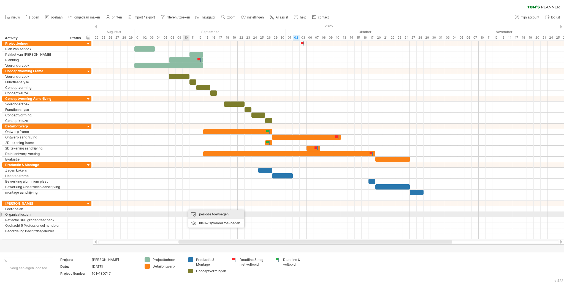
click at [194, 213] on div "periode toevoegen" at bounding box center [216, 214] width 56 height 9
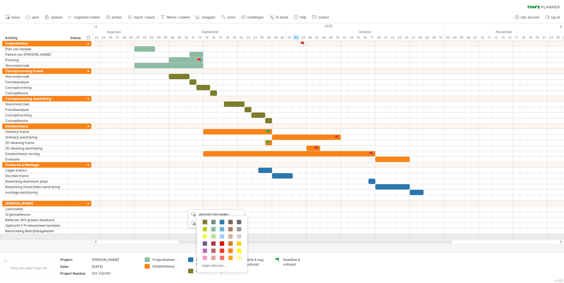
click at [211, 237] on span at bounding box center [213, 236] width 4 height 4
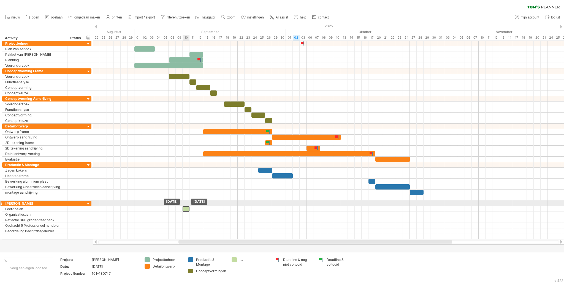
drag, startPoint x: 191, startPoint y: 205, endPoint x: 187, endPoint y: 205, distance: 3.3
click at [187, 206] on div at bounding box center [186, 208] width 7 height 5
drag, startPoint x: 187, startPoint y: 207, endPoint x: 223, endPoint y: 204, distance: 35.9
click at [223, 206] on div at bounding box center [220, 208] width 7 height 5
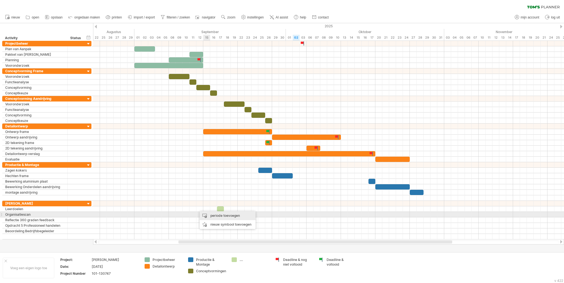
click at [211, 214] on div "periode toevoegen" at bounding box center [228, 215] width 56 height 9
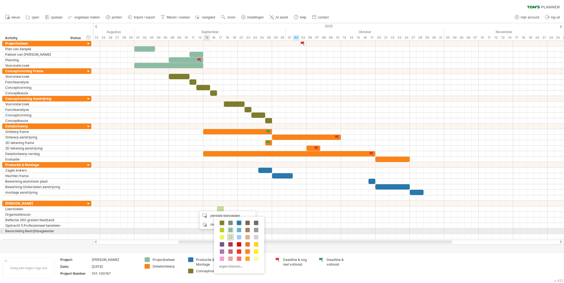
click at [228, 234] on div at bounding box center [231, 237] width 6 height 6
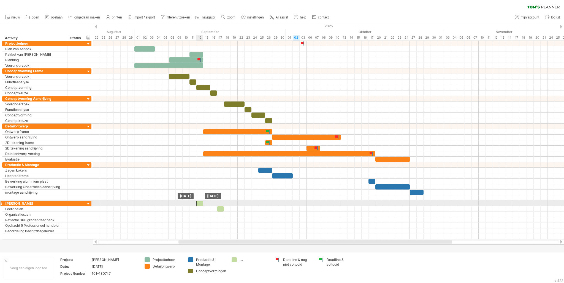
drag, startPoint x: 201, startPoint y: 207, endPoint x: 201, endPoint y: 202, distance: 5.0
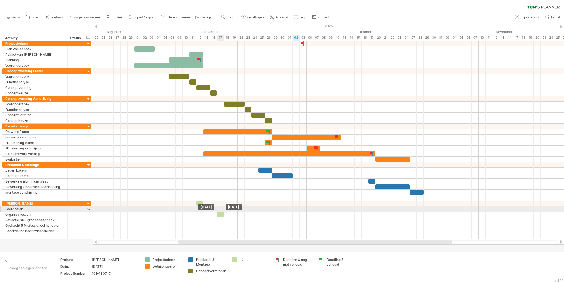
drag, startPoint x: 220, startPoint y: 207, endPoint x: 220, endPoint y: 211, distance: 4.4
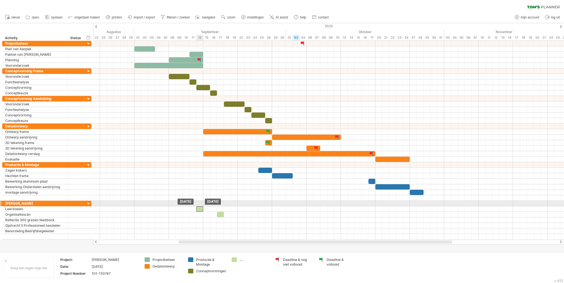
drag, startPoint x: 202, startPoint y: 201, endPoint x: 201, endPoint y: 206, distance: 4.7
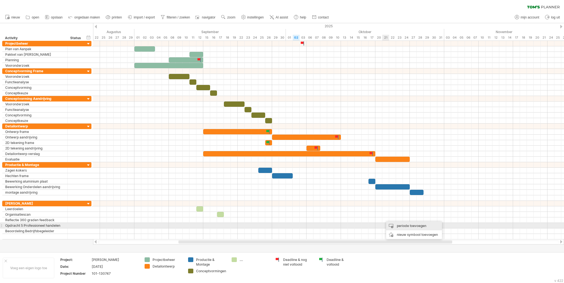
click at [391, 223] on div "periode toevoegen" at bounding box center [414, 225] width 56 height 9
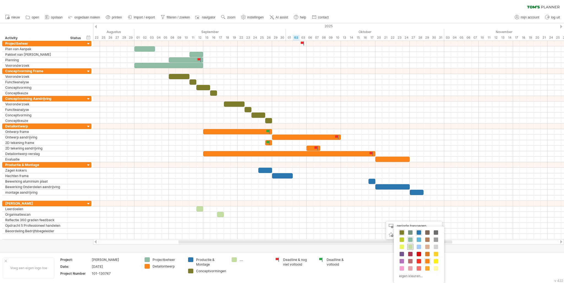
click at [409, 245] on span at bounding box center [410, 246] width 4 height 4
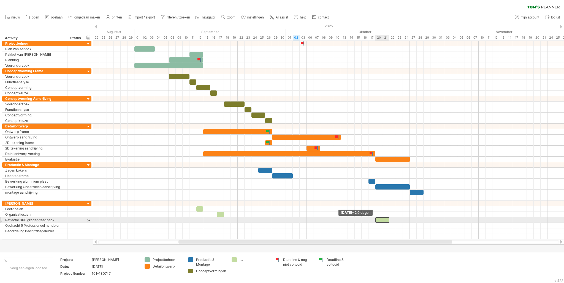
drag, startPoint x: 383, startPoint y: 218, endPoint x: 377, endPoint y: 218, distance: 6.1
click at [377, 218] on div at bounding box center [383, 219] width 14 height 5
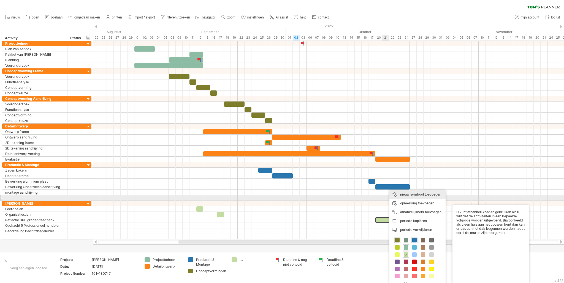
click at [406, 196] on div "nieuw symbool toevoegen" at bounding box center [418, 194] width 56 height 9
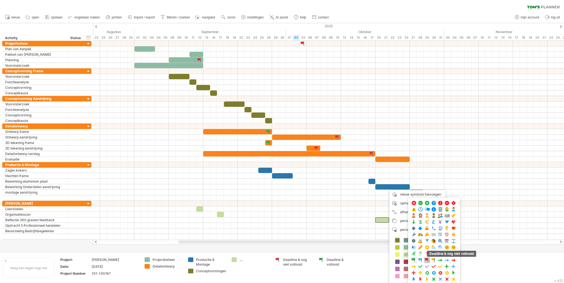
click at [425, 257] on span at bounding box center [428, 259] width 6 height 5
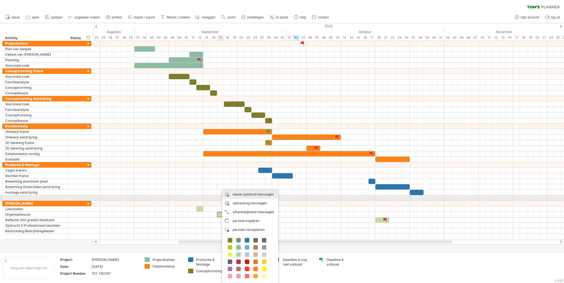
click at [245, 196] on div "nieuw symbool toevoegen" at bounding box center [250, 194] width 56 height 9
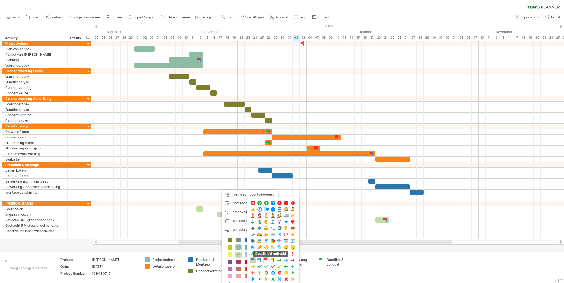
click at [251, 260] on span at bounding box center [253, 259] width 6 height 5
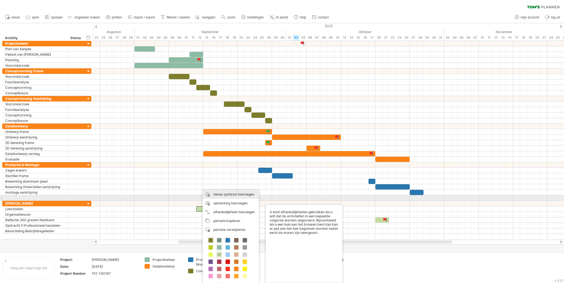
click at [227, 198] on div "nieuw symbool toevoegen" at bounding box center [231, 194] width 56 height 9
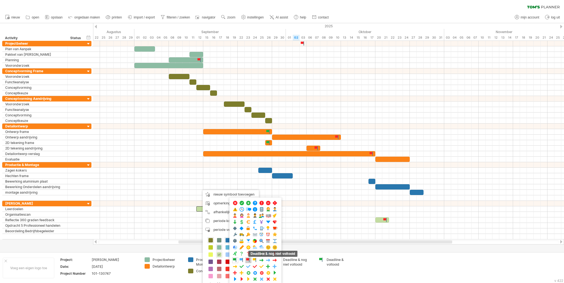
click at [247, 258] on span at bounding box center [249, 259] width 6 height 5
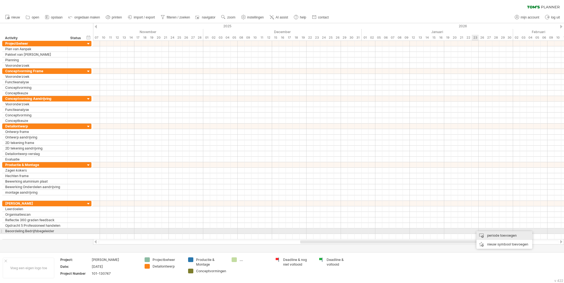
click at [480, 233] on div "periode toevoegen" at bounding box center [505, 235] width 56 height 9
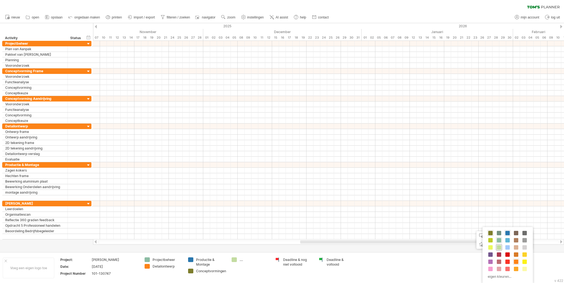
click at [498, 246] on span at bounding box center [499, 247] width 4 height 4
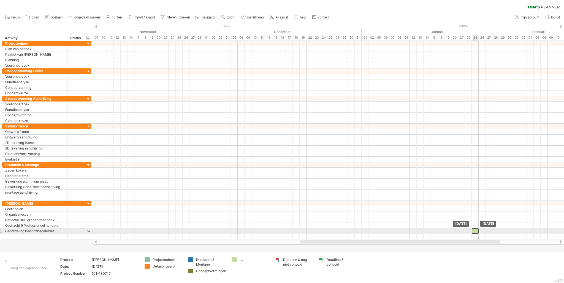
drag, startPoint x: 479, startPoint y: 229, endPoint x: 475, endPoint y: 229, distance: 3.9
click at [475, 229] on div at bounding box center [475, 230] width 7 height 5
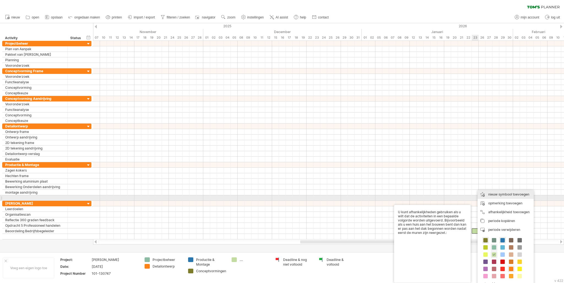
click at [496, 197] on div "nieuw symbool toevoegen" at bounding box center [506, 194] width 56 height 9
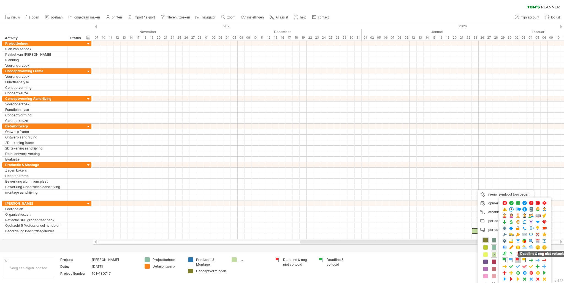
click at [518, 259] on span at bounding box center [518, 259] width 6 height 5
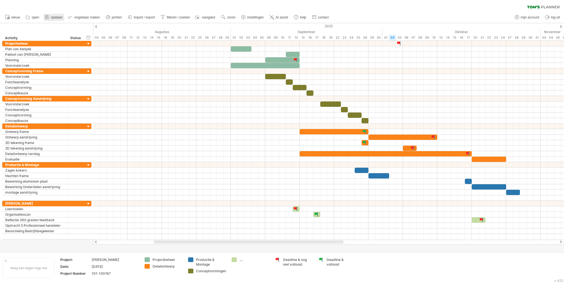
click at [51, 16] on link "opslaan" at bounding box center [54, 17] width 21 height 7
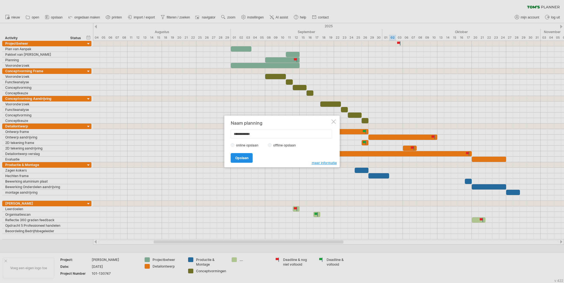
type input "**********"
click at [237, 156] on span "Opslaan" at bounding box center [241, 158] width 13 height 4
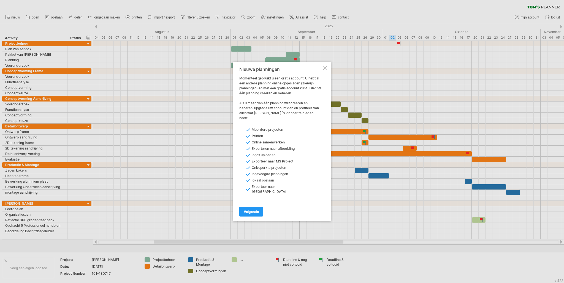
click at [256, 202] on div "volgende" at bounding box center [280, 209] width 83 height 14
click at [255, 207] on link "volgende" at bounding box center [251, 212] width 24 height 10
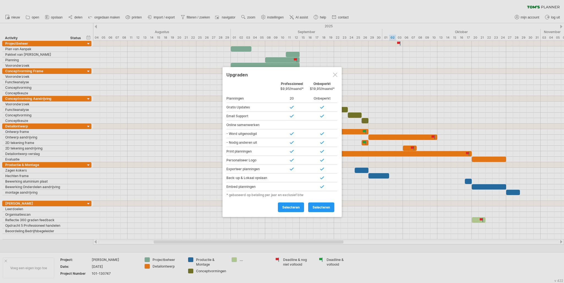
click at [340, 74] on div "Upgraden Persoonlijk Gratis Professioneel $9,95/maand* Onbeperkt $19,95/maand* …" at bounding box center [282, 142] width 119 height 150
click at [337, 74] on div "Upgraden" at bounding box center [282, 74] width 112 height 10
click at [334, 74] on div at bounding box center [335, 74] width 4 height 4
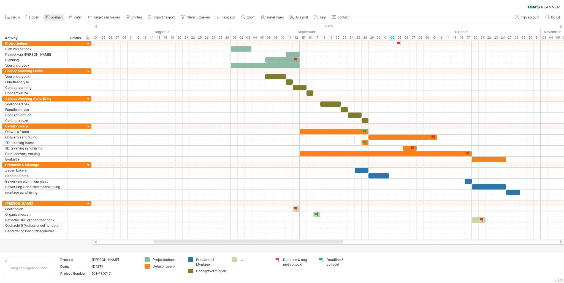
click at [58, 17] on span "opslaan" at bounding box center [57, 17] width 12 height 4
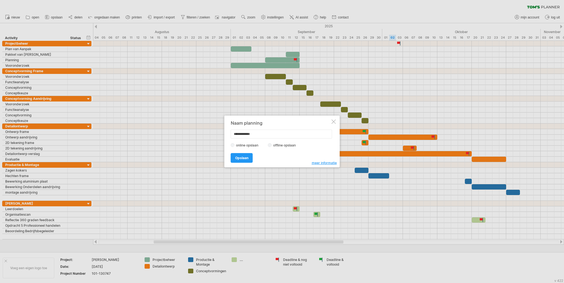
click at [285, 146] on label "offline opslaan" at bounding box center [286, 145] width 29 height 4
click at [242, 156] on span "Opslaan" at bounding box center [241, 158] width 13 height 4
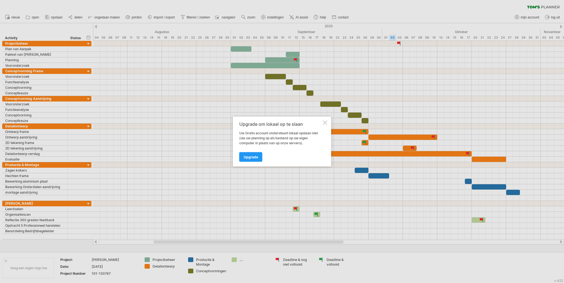
click at [325, 125] on div at bounding box center [325, 122] width 4 height 4
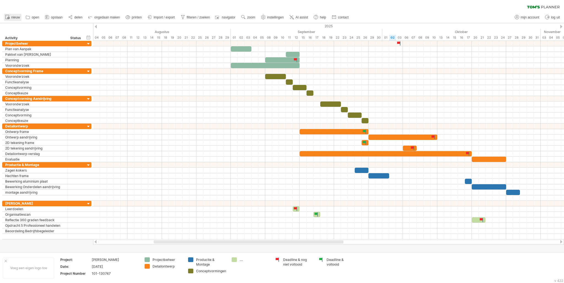
click at [14, 19] on span "nieuw" at bounding box center [15, 17] width 9 height 4
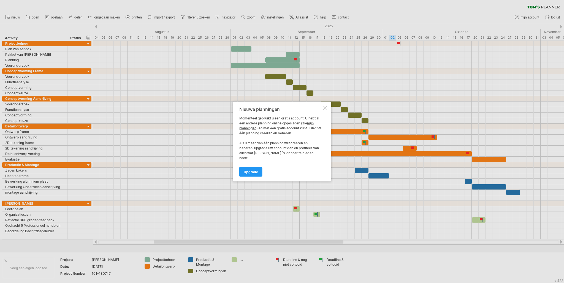
click at [328, 114] on div "Nieuwe planningen Momenteel gebruikt u een gratis account. U hebt al een andere…" at bounding box center [282, 142] width 98 height 80
click at [324, 110] on div at bounding box center [325, 108] width 4 height 4
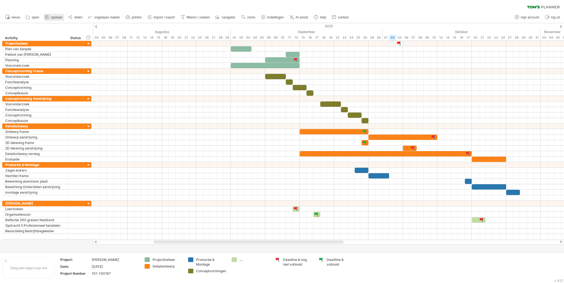
click at [49, 18] on icon at bounding box center [47, 17] width 4 height 4
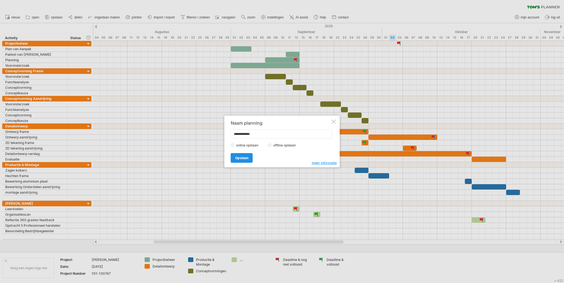
click at [244, 156] on span "Opslaan" at bounding box center [241, 158] width 13 height 4
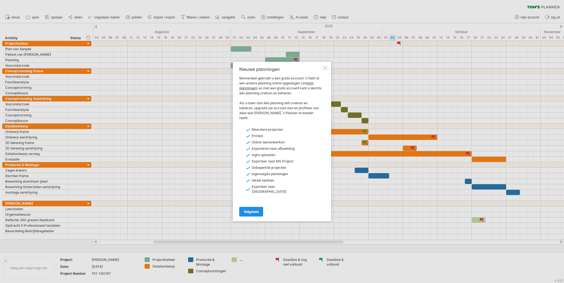
click at [256, 209] on span "volgende" at bounding box center [251, 211] width 15 height 4
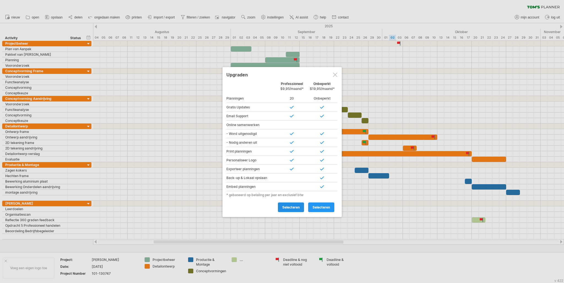
click at [297, 202] on link "selecteren" at bounding box center [291, 207] width 26 height 10
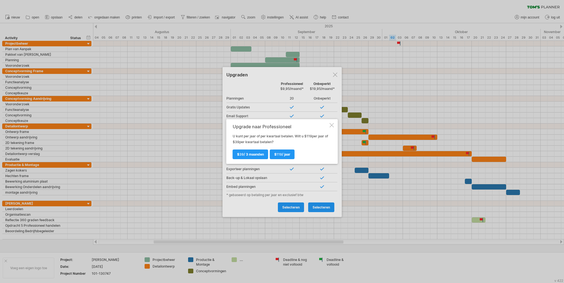
click at [334, 126] on div at bounding box center [332, 125] width 4 height 4
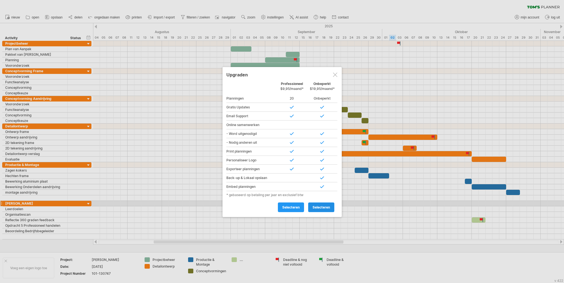
click at [316, 205] on span "selecteren" at bounding box center [321, 207] width 17 height 4
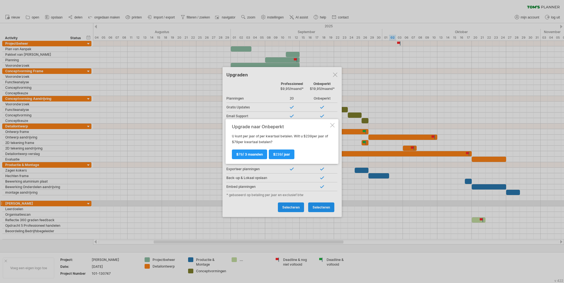
click at [331, 124] on div at bounding box center [332, 125] width 4 height 4
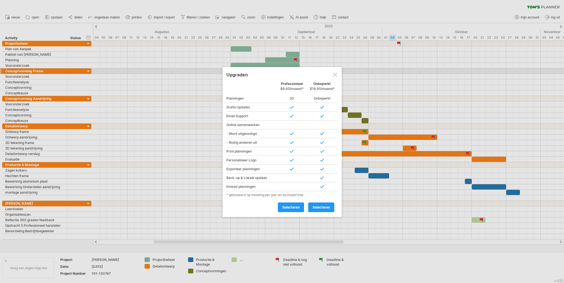
click at [333, 72] on div at bounding box center [335, 74] width 4 height 4
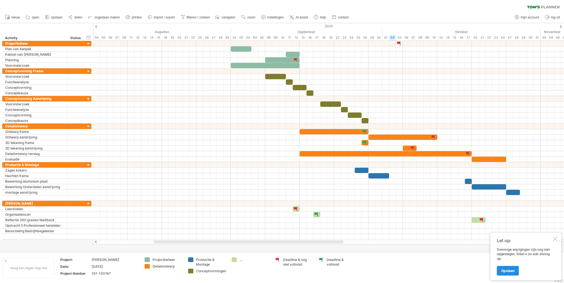
click at [504, 271] on span "Opslaan" at bounding box center [507, 270] width 13 height 4
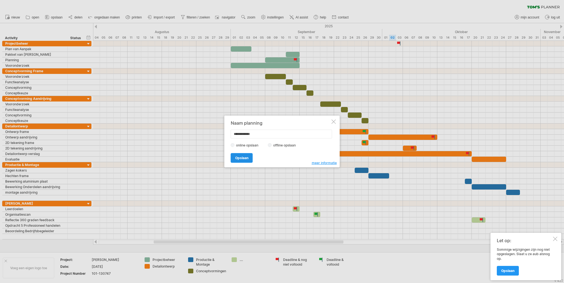
click at [234, 156] on link "Opslaan" at bounding box center [242, 158] width 22 height 10
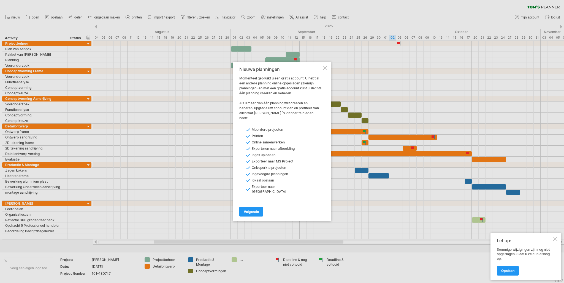
click at [322, 73] on div "Nieuwe planningen Momenteel gebruikt u een gratis account. U hebt al een andere…" at bounding box center [282, 141] width 98 height 159
click at [322, 74] on div "Nieuwe planningen Momenteel gebruikt u een gratis account. U hebt al een andere…" at bounding box center [282, 141] width 98 height 159
click at [324, 75] on div "Nieuwe planningen Momenteel gebruikt u een gratis account. U hebt al een andere…" at bounding box center [282, 141] width 98 height 159
click at [329, 74] on div "Nieuwe planningen Momenteel gebruikt u een gratis account. U hebt al een andere…" at bounding box center [282, 141] width 98 height 159
click at [326, 70] on div at bounding box center [325, 68] width 4 height 4
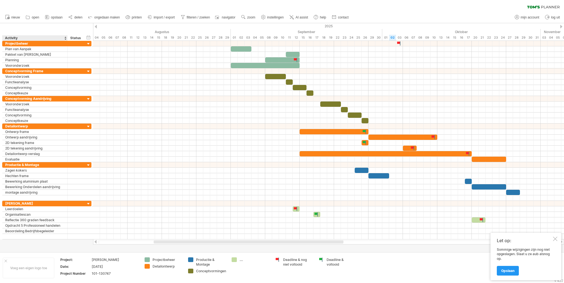
click at [9, 37] on div "Activity" at bounding box center [35, 38] width 60 height 6
click at [7, 37] on input "********" at bounding box center [35, 38] width 60 height 6
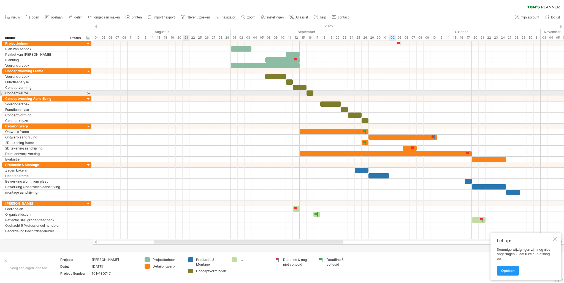
drag, startPoint x: 7, startPoint y: 37, endPoint x: 184, endPoint y: 95, distance: 186.9
click at [184, 95] on div "Probeert verbinding te maken met [DOMAIN_NAME] Opnieuw verbonden 0% laden... wi…" at bounding box center [282, 141] width 564 height 283
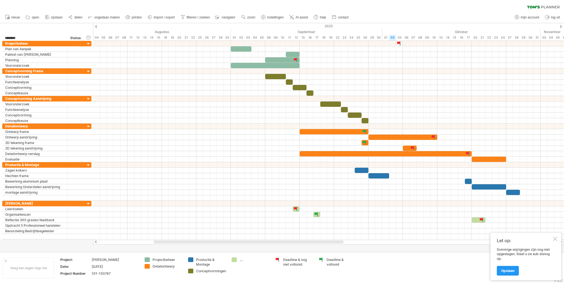
click at [164, 21] on ul "nieuw open" at bounding box center [176, 18] width 349 height 12
click at [164, 20] on link "import / export" at bounding box center [161, 17] width 30 height 7
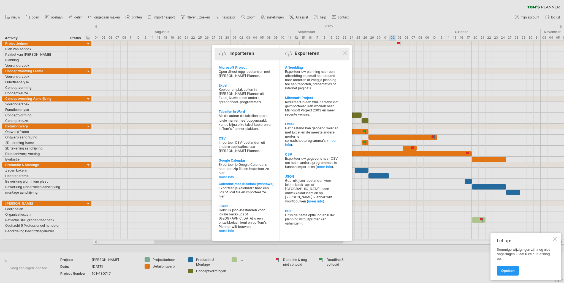
click at [339, 51] on div "Importeren Exporteren" at bounding box center [282, 54] width 132 height 8
click at [342, 55] on div "Importeren Exporteren" at bounding box center [282, 54] width 132 height 8
click at [344, 54] on div at bounding box center [345, 53] width 4 height 4
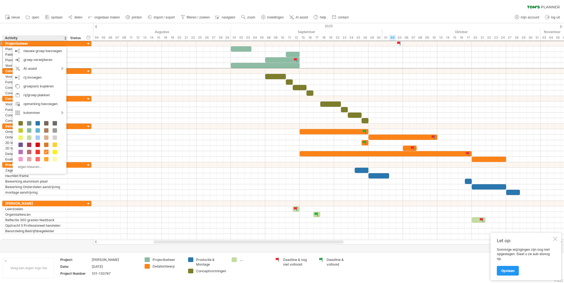
click at [24, 35] on div "Activity" at bounding box center [35, 38] width 60 height 6
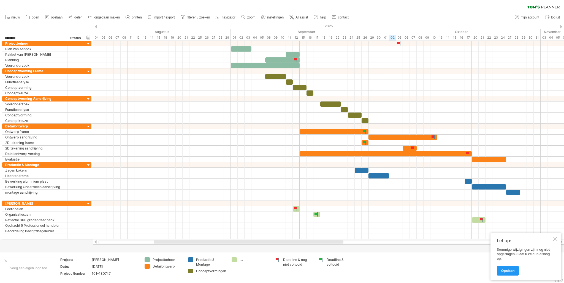
click at [556, 240] on div at bounding box center [555, 238] width 4 height 4
click at [80, 16] on span "delen" at bounding box center [78, 17] width 8 height 4
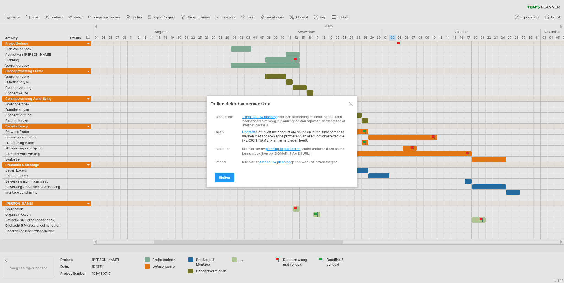
click at [349, 104] on div at bounding box center [351, 103] width 4 height 4
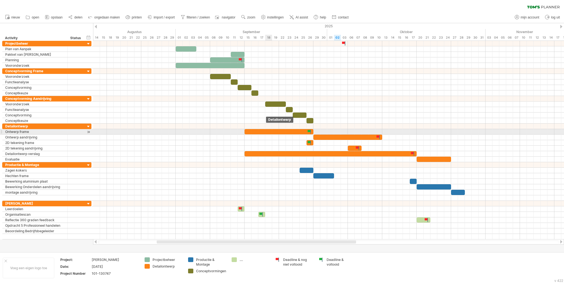
click at [265, 130] on div at bounding box center [279, 131] width 69 height 5
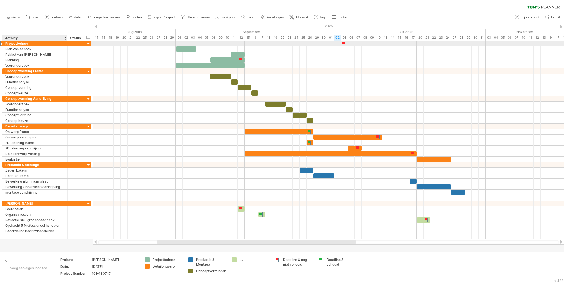
click at [17, 43] on div "Projectbeheer" at bounding box center [35, 43] width 60 height 5
click at [17, 43] on input "**********" at bounding box center [35, 43] width 60 height 5
click at [17, 42] on input "**********" at bounding box center [35, 43] width 60 height 5
click at [16, 43] on input "**********" at bounding box center [35, 43] width 60 height 5
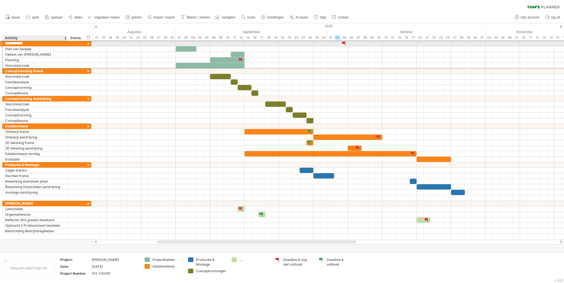
click at [16, 43] on input "**********" at bounding box center [35, 43] width 60 height 5
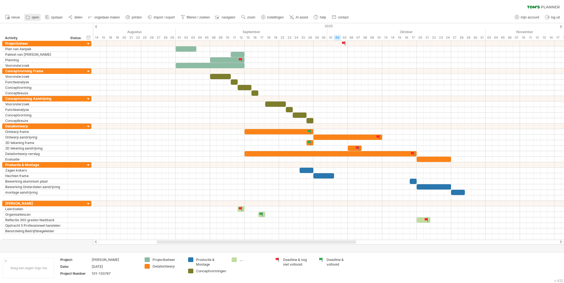
click at [25, 18] on link "open" at bounding box center [32, 17] width 17 height 7
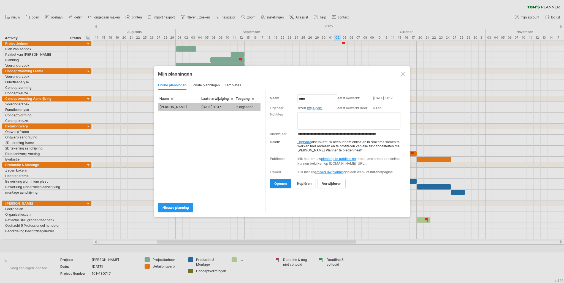
click at [278, 185] on span "openen" at bounding box center [280, 183] width 12 height 4
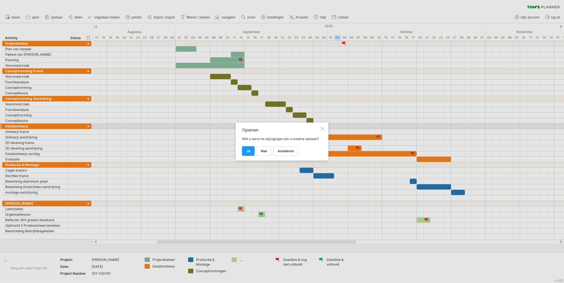
click at [321, 126] on div at bounding box center [322, 128] width 4 height 4
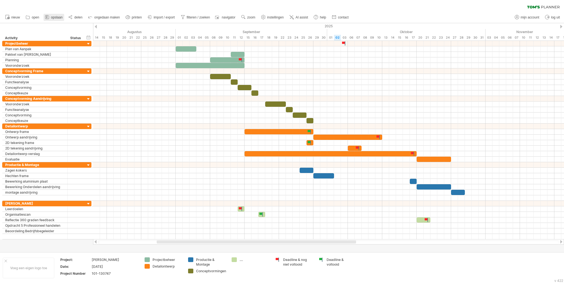
click at [53, 15] on span "opslaan" at bounding box center [57, 17] width 12 height 4
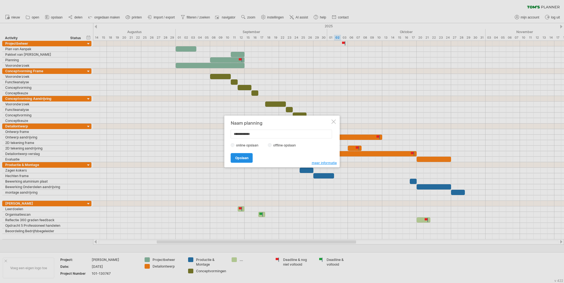
click at [242, 159] on link "Opslaan" at bounding box center [242, 158] width 22 height 10
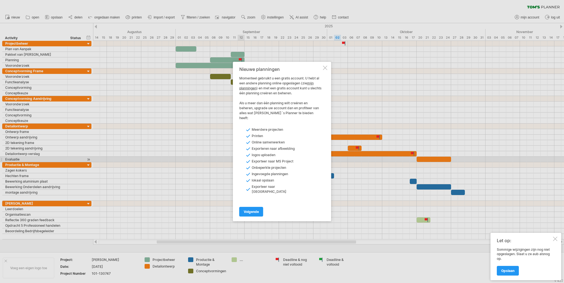
click at [326, 70] on div at bounding box center [325, 68] width 4 height 4
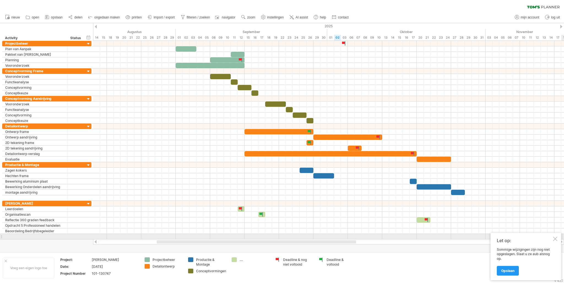
click at [554, 235] on div "Let op: Sommige wijzigingen zijn nog niet opgeslagen. Slaat u ze aub alsnog op.…" at bounding box center [526, 256] width 71 height 47
click at [554, 237] on div at bounding box center [555, 238] width 4 height 4
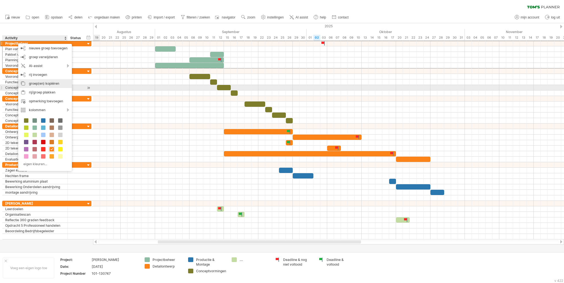
click at [55, 87] on div "groep(en) kopiëren" at bounding box center [45, 83] width 54 height 9
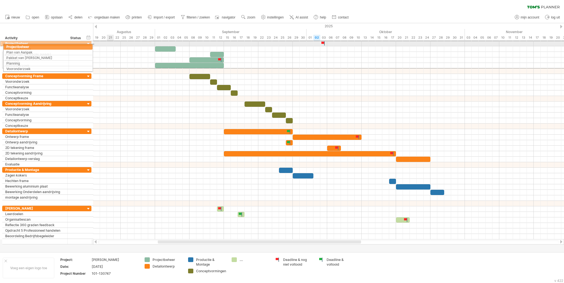
click at [0, 46] on div "**********" at bounding box center [46, 142] width 92 height 203
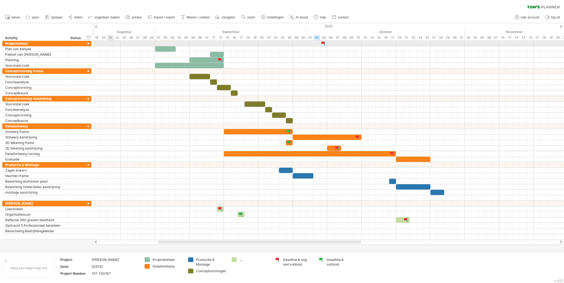
click at [2, 44] on div "**********" at bounding box center [46, 140] width 92 height 198
click at [5, 44] on div "**********" at bounding box center [34, 43] width 65 height 5
click at [0, 42] on div "**********" at bounding box center [46, 140] width 92 height 198
click at [3, 42] on div "**********" at bounding box center [34, 43] width 65 height 5
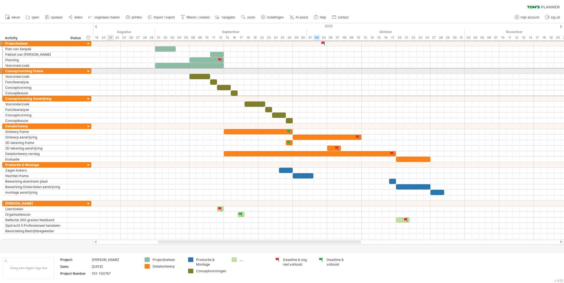
click at [2, 69] on div "**********" at bounding box center [34, 70] width 65 height 5
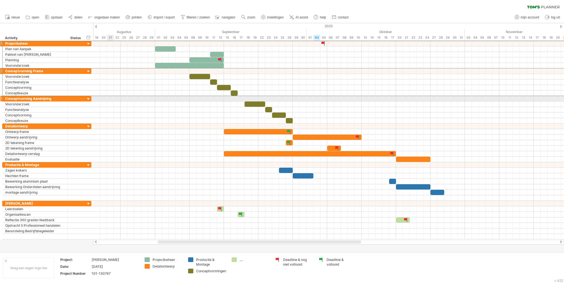
click at [1, 96] on div at bounding box center [1, 99] width 2 height 6
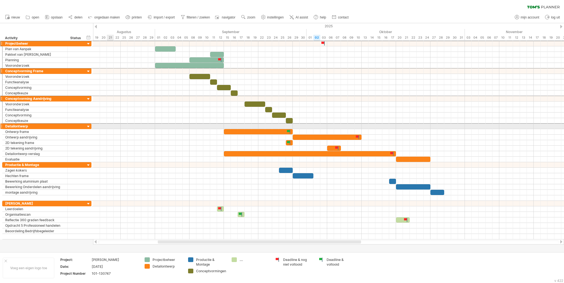
click at [2, 125] on div at bounding box center [1, 126] width 2 height 6
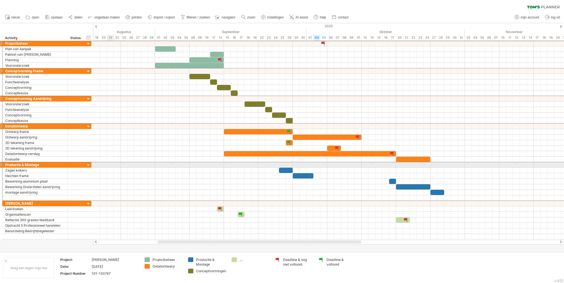
click at [2, 163] on div at bounding box center [1, 165] width 2 height 6
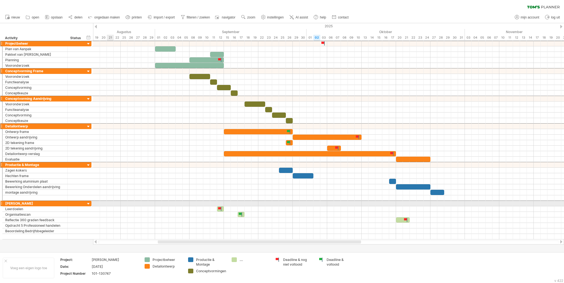
click at [2, 201] on div "**********" at bounding box center [34, 203] width 65 height 5
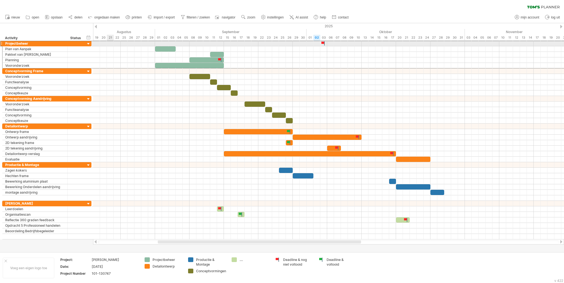
click at [3, 44] on div "**********" at bounding box center [34, 43] width 65 height 5
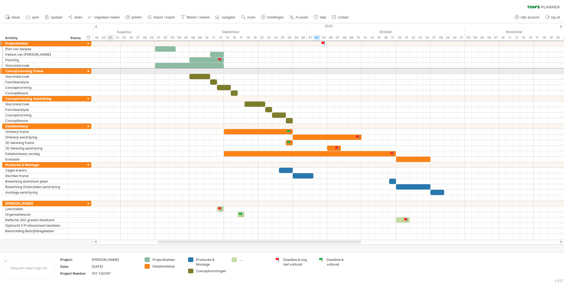
click at [1, 72] on div at bounding box center [1, 71] width 2 height 6
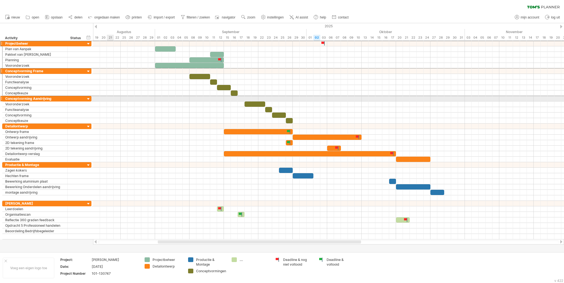
click at [2, 97] on div at bounding box center [1, 99] width 2 height 6
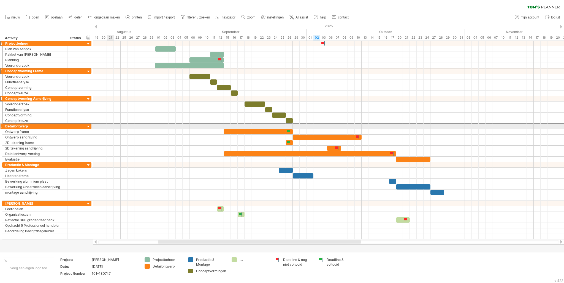
click at [2, 125] on div at bounding box center [1, 126] width 2 height 6
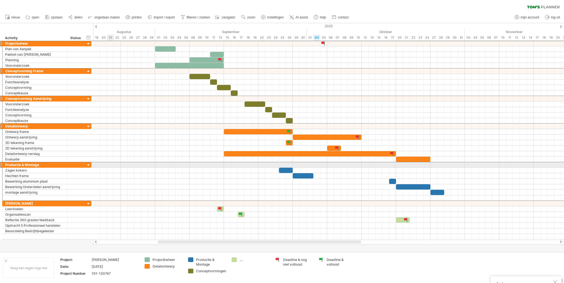
click at [1, 163] on div at bounding box center [1, 165] width 2 height 6
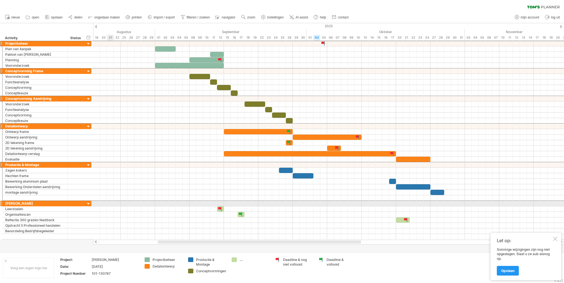
click at [2, 201] on div at bounding box center [1, 203] width 2 height 6
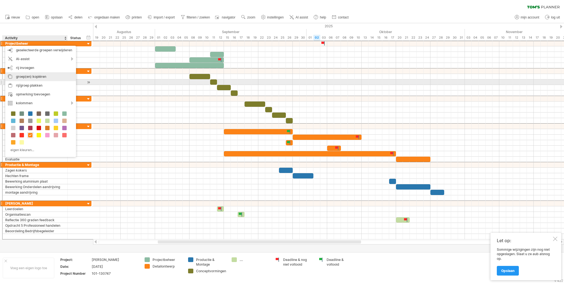
click at [46, 80] on div "groep(en) kopiëren" at bounding box center [40, 76] width 71 height 9
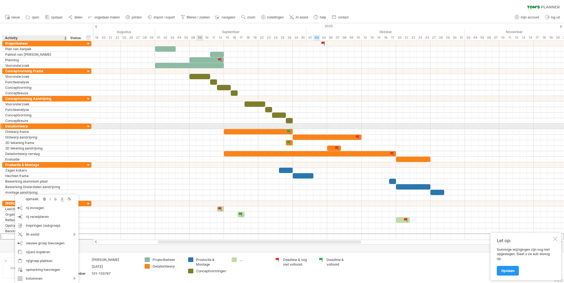
click at [160, 126] on div at bounding box center [328, 126] width 471 height 6
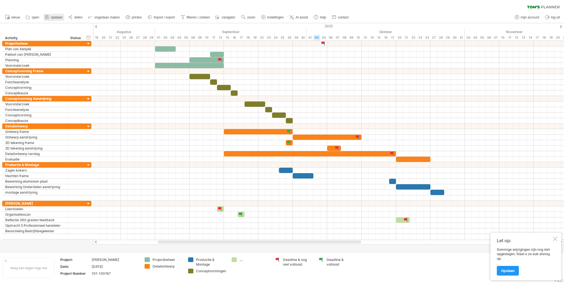
click at [51, 17] on span "opslaan" at bounding box center [57, 17] width 12 height 4
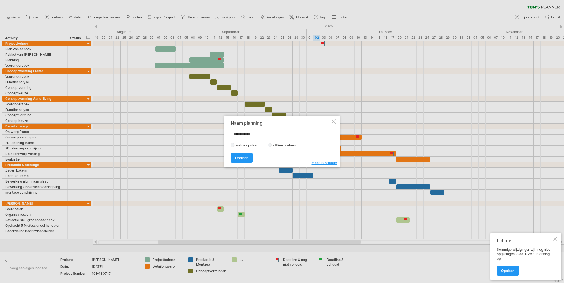
click at [246, 159] on span "Opslaan" at bounding box center [241, 158] width 13 height 4
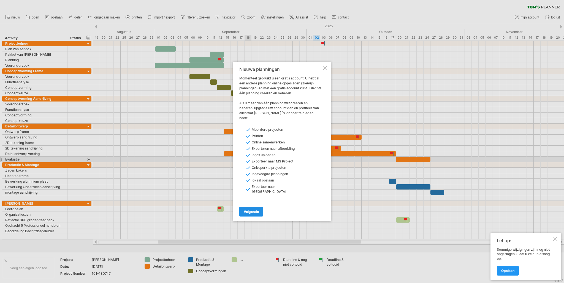
click at [249, 209] on span "volgende" at bounding box center [251, 211] width 15 height 4
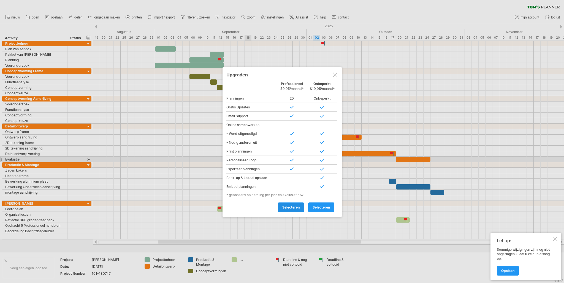
click at [294, 207] on span "selecteren" at bounding box center [290, 207] width 17 height 4
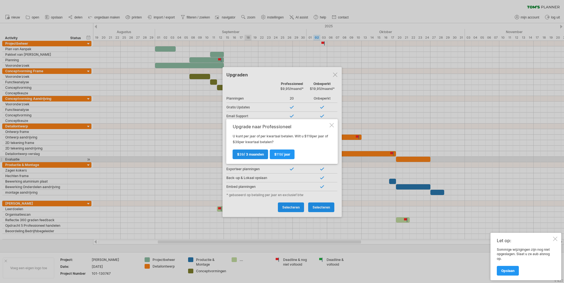
click at [257, 155] on span "$ 39 / 3 maanden" at bounding box center [250, 154] width 27 height 4
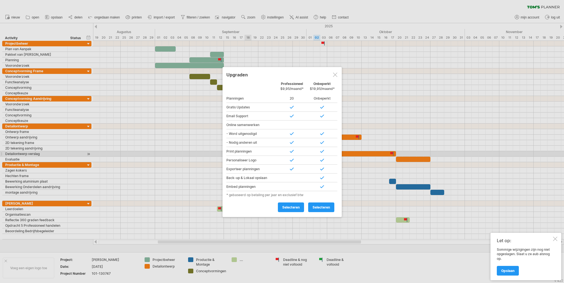
type input "**********"
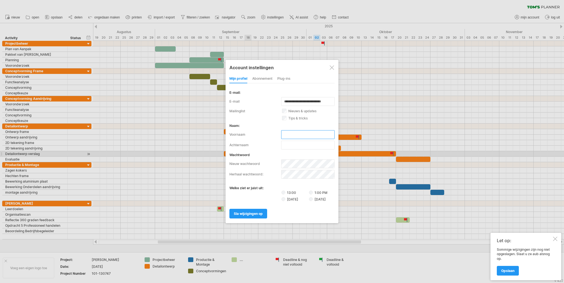
click at [285, 130] on input "text" at bounding box center [307, 134] width 53 height 9
type input "*"
type input "****"
click at [296, 147] on input "text" at bounding box center [307, 145] width 53 height 9
type input "*******"
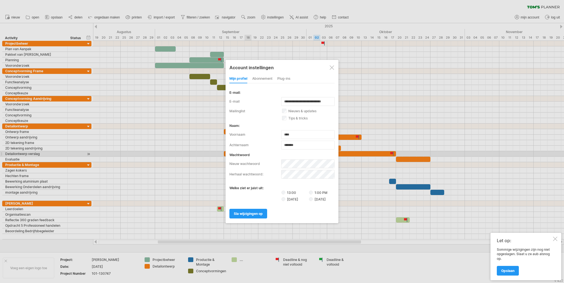
click at [294, 192] on label "13:00" at bounding box center [295, 192] width 27 height 5
click at [256, 215] on span "sla wijzigingen op" at bounding box center [248, 213] width 29 height 4
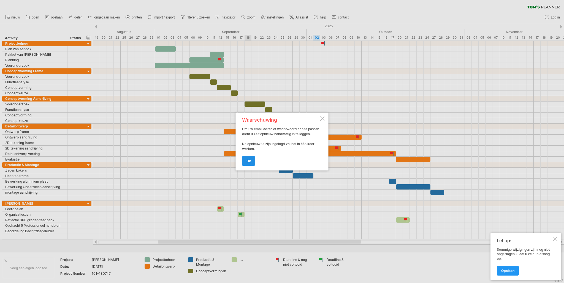
click at [251, 166] on link "ok" at bounding box center [248, 161] width 13 height 10
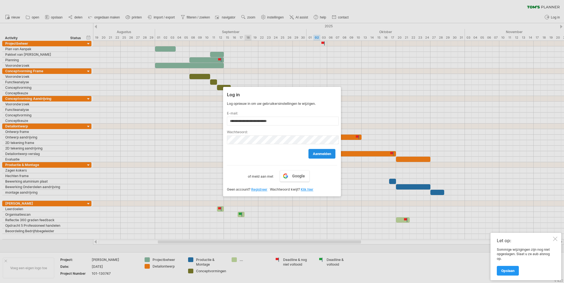
click at [332, 155] on link "aanmelden" at bounding box center [322, 154] width 27 height 10
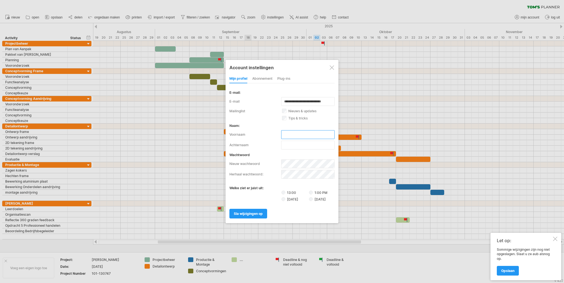
click at [309, 135] on input "text" at bounding box center [307, 134] width 53 height 9
type input "****"
click at [301, 145] on input "text" at bounding box center [307, 145] width 53 height 9
type input "*******"
click at [255, 199] on div "[DATE] [DATE]" at bounding box center [281, 198] width 105 height 5
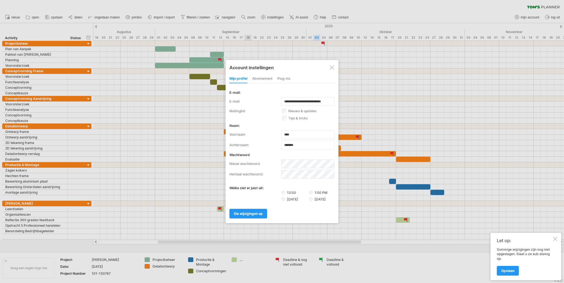
click at [285, 191] on label "13:00" at bounding box center [295, 192] width 27 height 5
click at [261, 209] on link "sla wijzigingen op" at bounding box center [248, 214] width 38 height 10
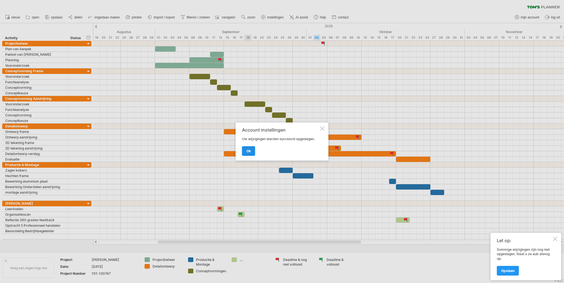
click at [255, 152] on link "ok" at bounding box center [248, 151] width 13 height 10
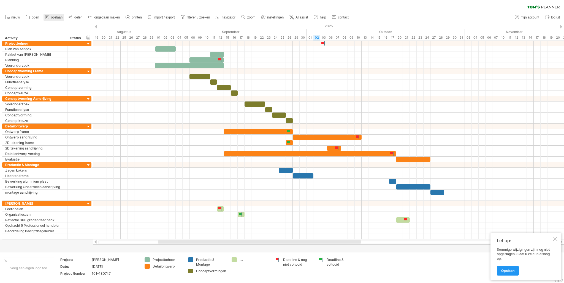
click at [50, 18] on icon at bounding box center [47, 17] width 6 height 6
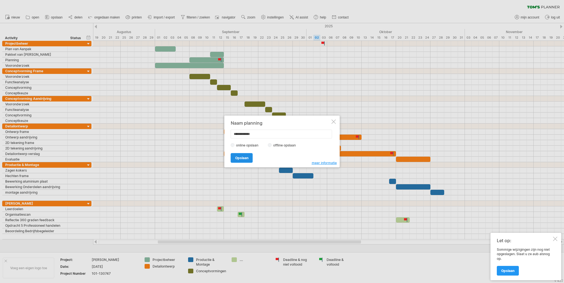
click at [242, 158] on span "Opslaan" at bounding box center [241, 158] width 13 height 4
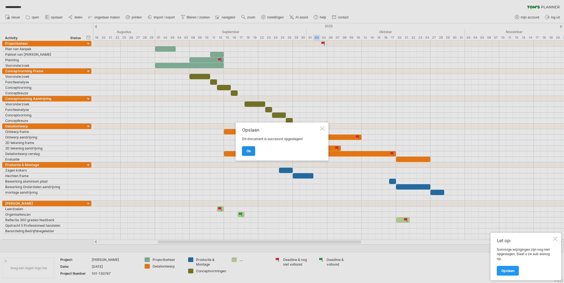
click at [246, 153] on link "ok" at bounding box center [248, 151] width 13 height 10
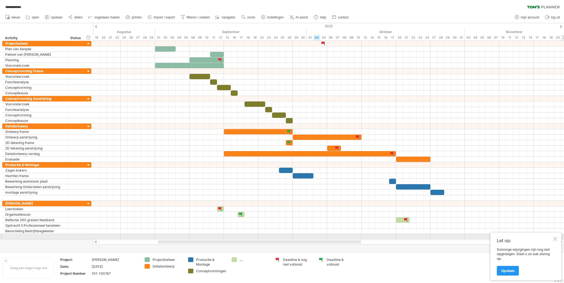
click at [557, 238] on div at bounding box center [555, 238] width 4 height 4
